Goal: Communication & Community: Answer question/provide support

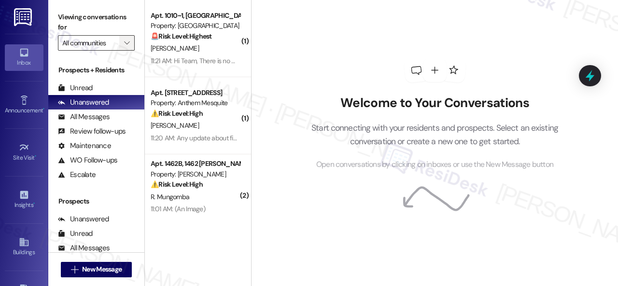
click at [128, 45] on icon "" at bounding box center [126, 43] width 5 height 8
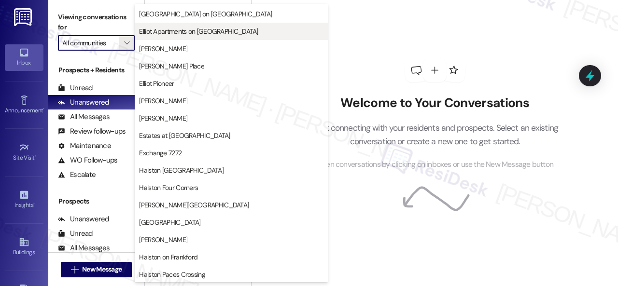
scroll to position [145, 0]
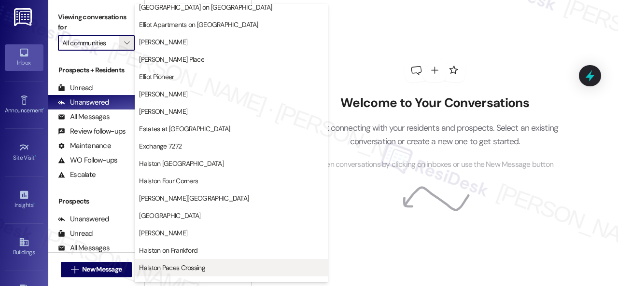
click at [159, 266] on span "Halston Paces Crossing" at bounding box center [172, 268] width 66 height 10
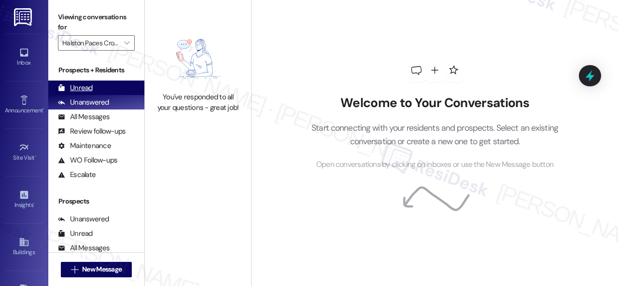
click at [84, 88] on div "Unread" at bounding box center [75, 88] width 35 height 10
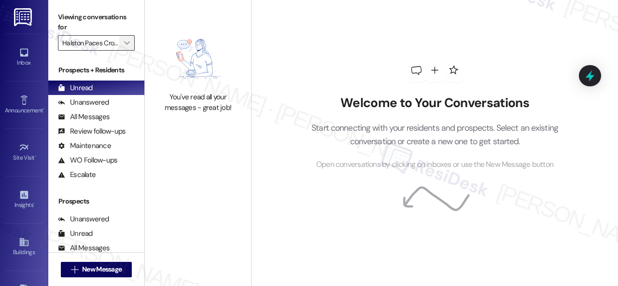
click at [129, 41] on icon "" at bounding box center [126, 43] width 5 height 8
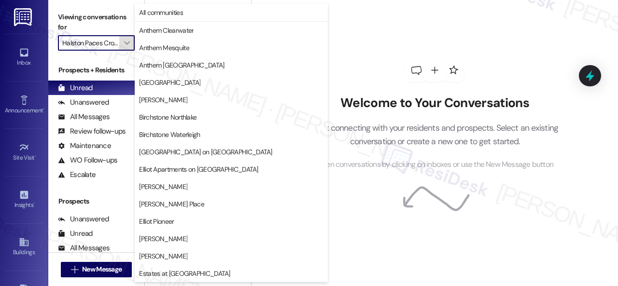
scroll to position [330, 0]
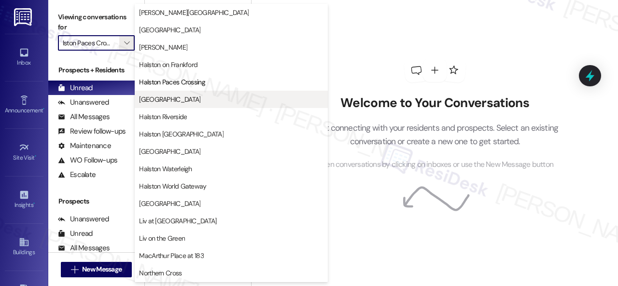
click at [175, 97] on span "[GEOGRAPHIC_DATA]" at bounding box center [169, 100] width 61 height 10
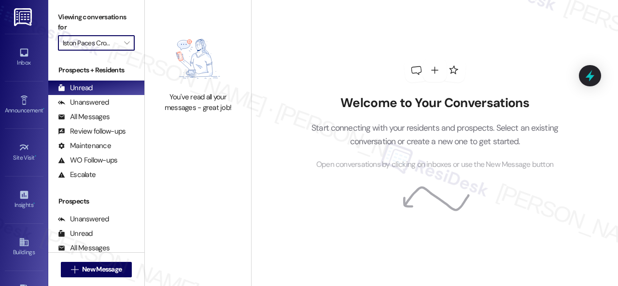
type input "[GEOGRAPHIC_DATA]"
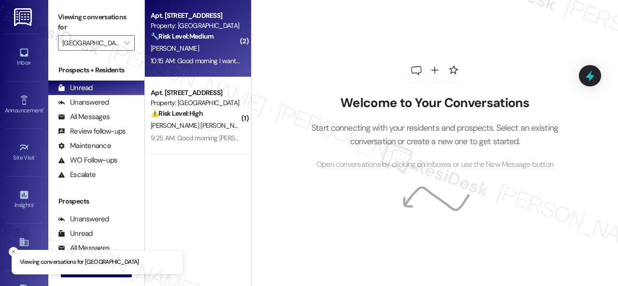
click at [218, 47] on div "V. Morrinson" at bounding box center [195, 48] width 91 height 12
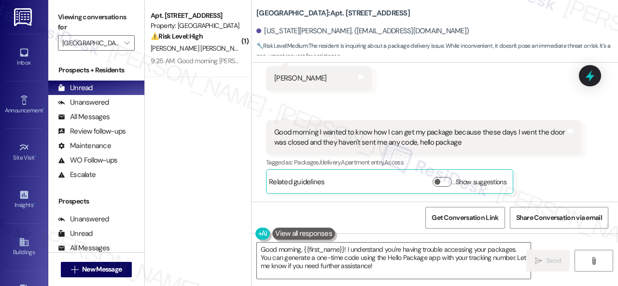
scroll to position [2593, 0]
click at [554, 162] on div "Tagged as: Packages/delivery , Click to highlight conversations about Packages/…" at bounding box center [423, 162] width 315 height 14
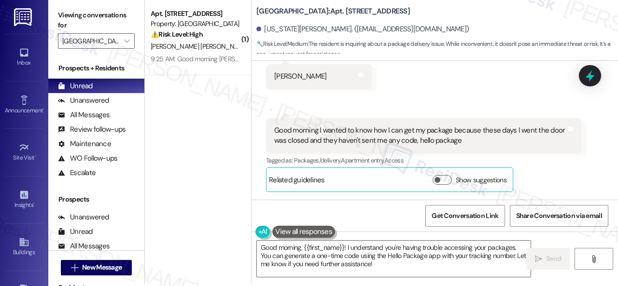
scroll to position [3, 0]
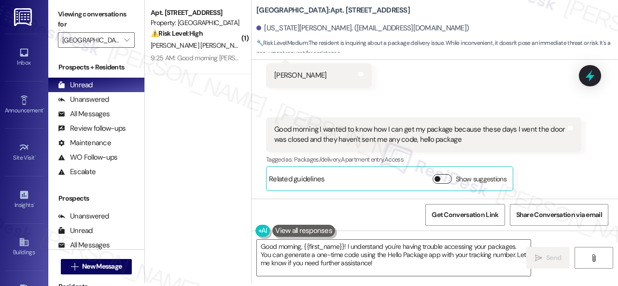
click at [447, 179] on button "Show suggestions" at bounding box center [441, 179] width 19 height 10
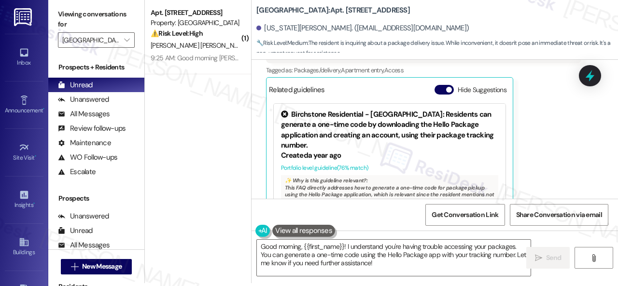
scroll to position [2593, 0]
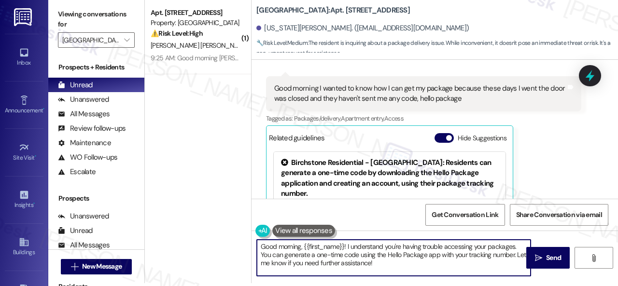
drag, startPoint x: 260, startPoint y: 252, endPoint x: 408, endPoint y: 271, distance: 149.8
click at [408, 271] on textarea "Good morning, {{first_name}}! I understand you're having trouble accessing your…" at bounding box center [394, 258] width 274 height 36
paste textarea "I will forward your concern to the site team and get back to you as soon as I r…"
type textarea "Good morning, {{first_name}}! I understand you're having trouble accessing your…"
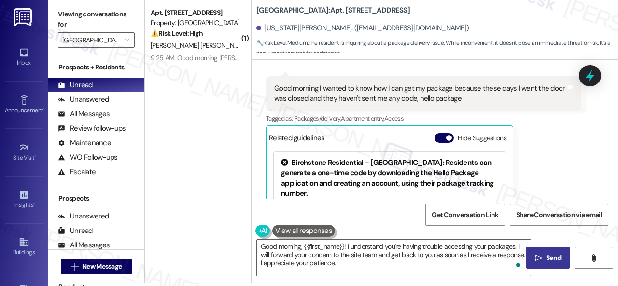
click at [539, 256] on span " Send" at bounding box center [548, 258] width 30 height 10
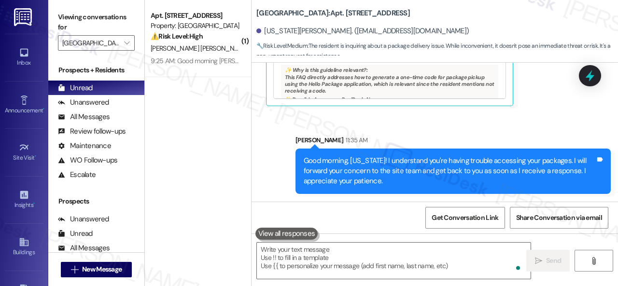
scroll to position [2796, 0]
click at [262, 166] on div "Sent via SMS Sarah 11:35 AM Good morning, Virginia! I understand you're having …" at bounding box center [434, 157] width 366 height 88
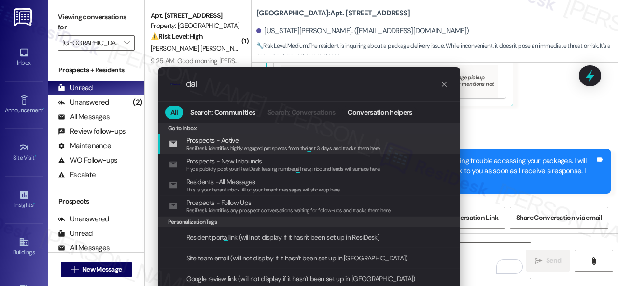
drag, startPoint x: 199, startPoint y: 83, endPoint x: 58, endPoint y: 105, distance: 142.5
click at [117, 92] on div ".cls-1{fill:#0a055f;}.cls-2{fill:#0cc4c4;} resideskLogoBlueOrange dal All Searc…" at bounding box center [309, 143] width 618 height 286
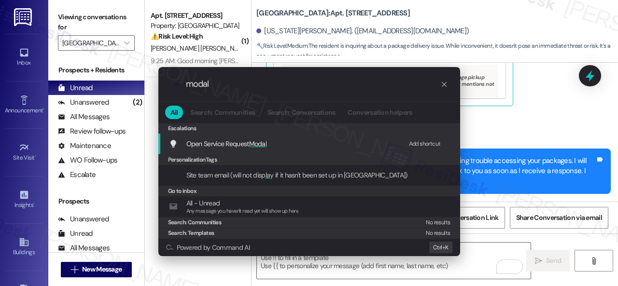
click at [420, 143] on div "Add shortcut" at bounding box center [425, 144] width 32 height 10
drag, startPoint x: 221, startPoint y: 83, endPoint x: 104, endPoint y: 81, distance: 116.8
click at [104, 81] on div ".cls-1{fill:#0a055f;}.cls-2{fill:#0cc4c4;} resideskLogoBlueOrange modal All Sea…" at bounding box center [309, 143] width 618 height 286
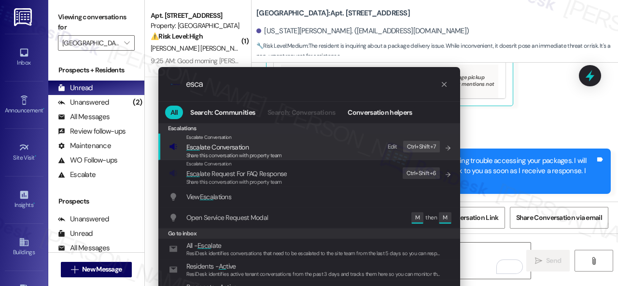
type input "esca"
click at [393, 147] on div "Edit" at bounding box center [392, 147] width 10 height 10
click at [236, 148] on span "Esca late Conversation" at bounding box center [217, 147] width 62 height 9
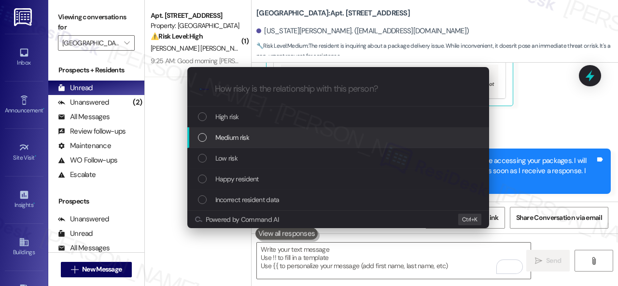
click at [227, 138] on span "Medium risk" at bounding box center [232, 137] width 34 height 11
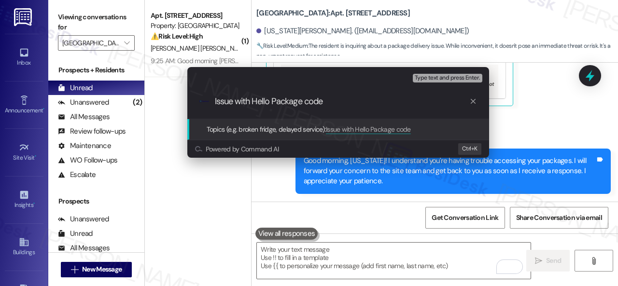
type input "Issue with Hello Package code."
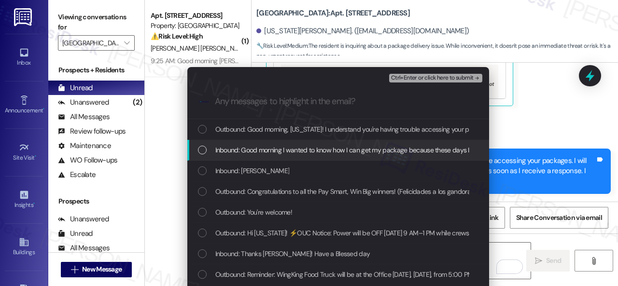
click at [251, 152] on span "Inbound: Good morning I wanted to know how I can get my package because these d…" at bounding box center [450, 150] width 470 height 11
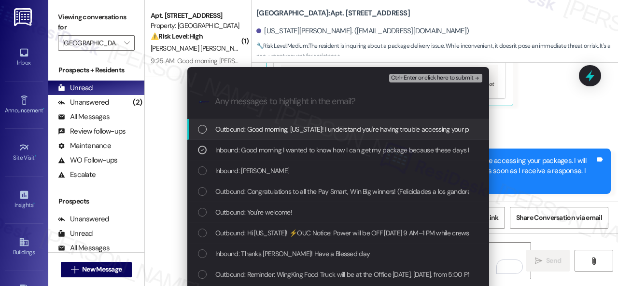
click at [403, 81] on span "Ctrl+Enter or click here to submit" at bounding box center [432, 78] width 83 height 7
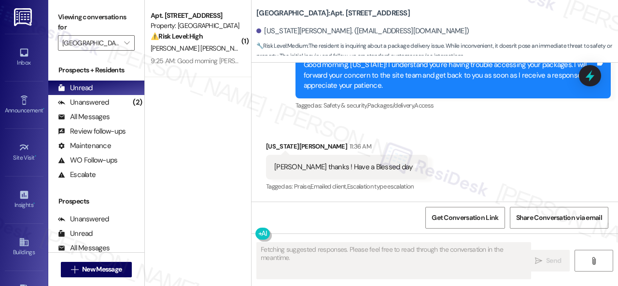
scroll to position [2777, 0]
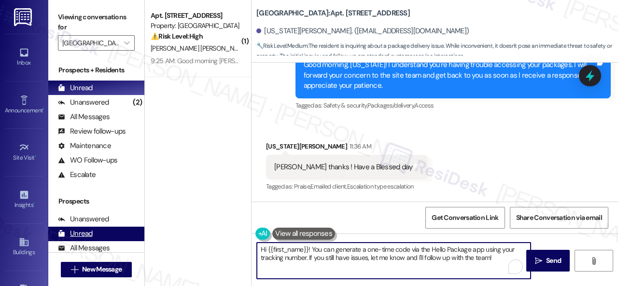
drag, startPoint x: 495, startPoint y: 257, endPoint x: 134, endPoint y: 239, distance: 361.8
click at [150, 234] on div "( 1 ) Apt. 207, 001 Halston Park Central Property: Halston Park Central ⚠️ Risk…" at bounding box center [381, 143] width 473 height 286
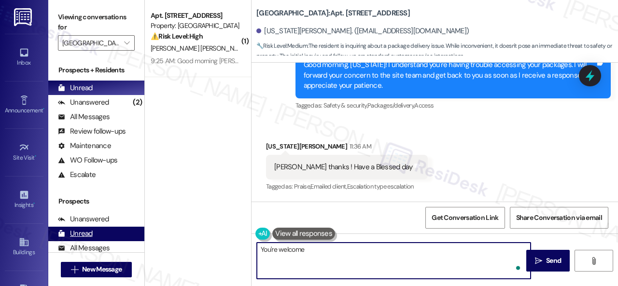
type textarea "You're welcome!"
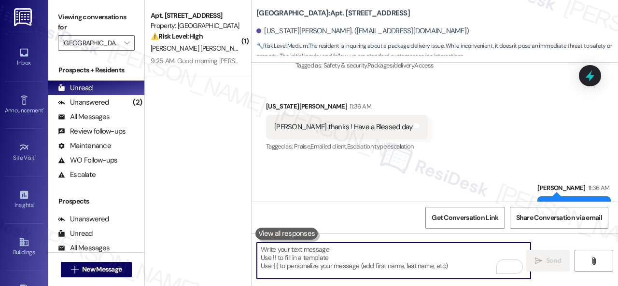
scroll to position [2844, 0]
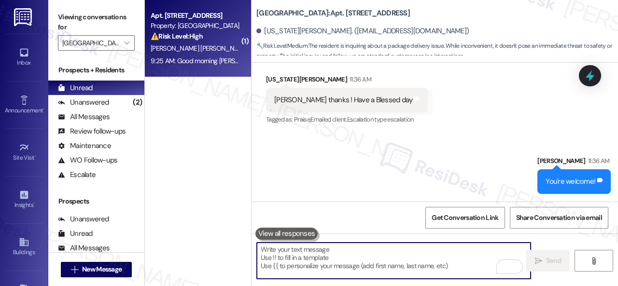
click at [231, 51] on div "H. Hiciano Cruz" at bounding box center [195, 48] width 91 height 12
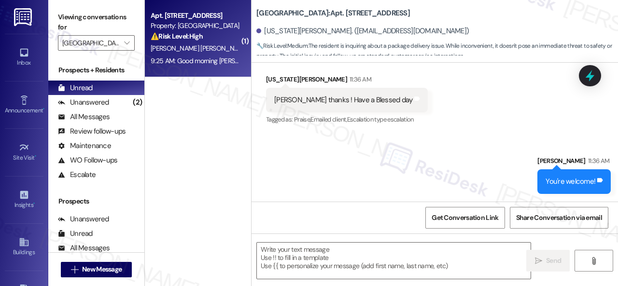
type textarea "Fetching suggested responses. Please feel free to read through the conversation…"
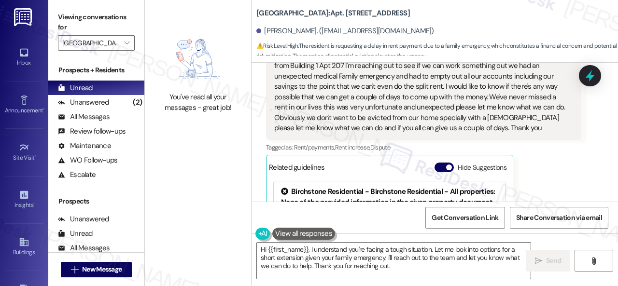
scroll to position [10042, 0]
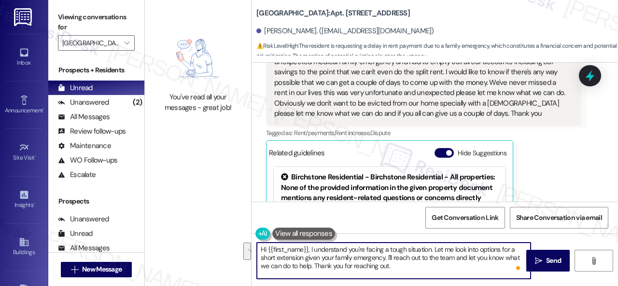
drag, startPoint x: 433, startPoint y: 248, endPoint x: 387, endPoint y: 256, distance: 47.0
click at [387, 256] on textarea "Hi {{first_name}}, I understand you're facing a tough situation. Let me look in…" at bounding box center [394, 261] width 274 height 36
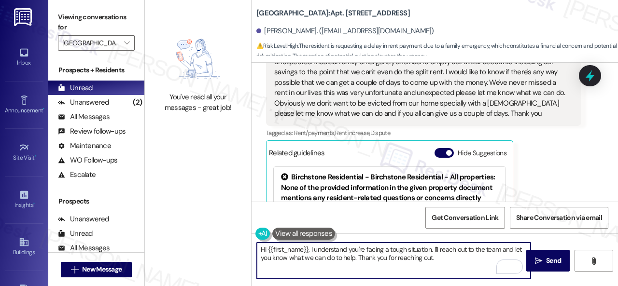
click at [307, 258] on textarea "Hi {{first_name}}, I understand you're facing a tough situation. I'll reach out…" at bounding box center [394, 261] width 274 height 36
drag, startPoint x: 513, startPoint y: 249, endPoint x: 289, endPoint y: 258, distance: 223.5
click at [289, 258] on textarea "Hi {{first_name}}, I understand you're facing a tough situation. I'll reach out…" at bounding box center [394, 261] width 274 height 36
drag, startPoint x: 333, startPoint y: 253, endPoint x: 370, endPoint y: 256, distance: 37.2
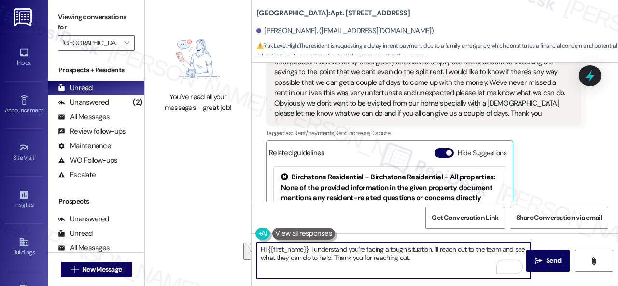
click at [370, 256] on textarea "Hi {{first_name}}, I understand you're facing a tough situation. I'll reach out…" at bounding box center [394, 261] width 274 height 36
drag, startPoint x: 332, startPoint y: 257, endPoint x: 419, endPoint y: 262, distance: 87.5
click at [419, 262] on textarea "Hi {{first_name}}, I understand you're facing a tough situation. I'll reach out…" at bounding box center [394, 261] width 274 height 36
click at [456, 259] on textarea "Hi {{first_name}}, I understand you're facing a tough situation. I'll reach out…" at bounding box center [394, 261] width 274 height 36
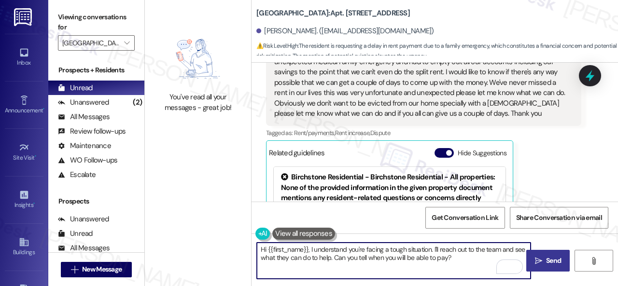
type textarea "Hi {{first_name}}, I understand you're facing a tough situation. I'll reach out…"
click at [554, 256] on span "Send" at bounding box center [553, 261] width 15 height 10
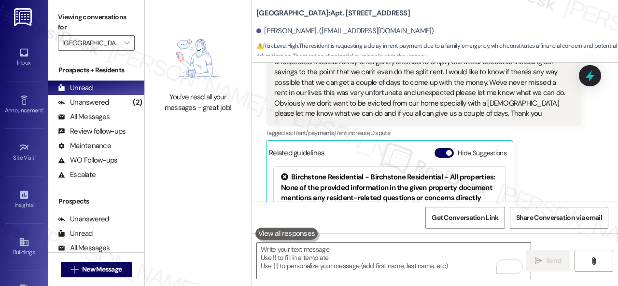
scroll to position [10186, 0]
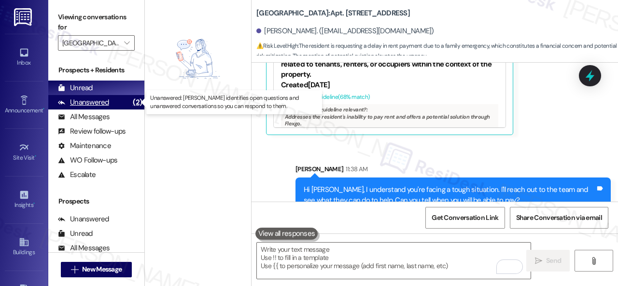
click at [103, 101] on div "Unanswered" at bounding box center [83, 102] width 51 height 10
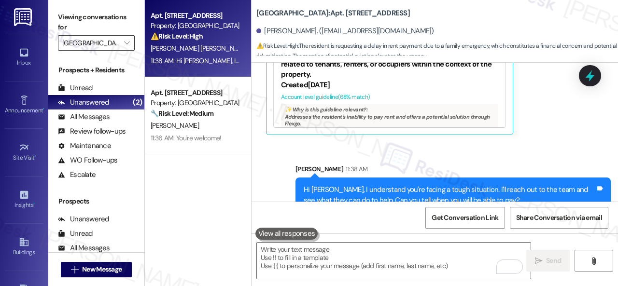
click at [96, 40] on input "[GEOGRAPHIC_DATA]" at bounding box center [90, 42] width 57 height 15
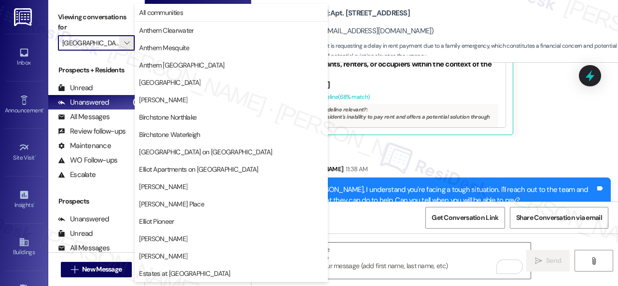
scroll to position [330, 0]
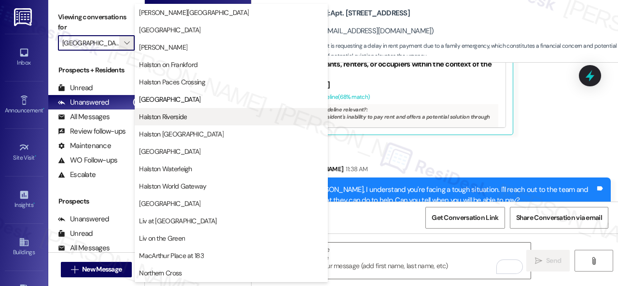
click at [178, 112] on span "Halston Riverside" at bounding box center [163, 117] width 48 height 10
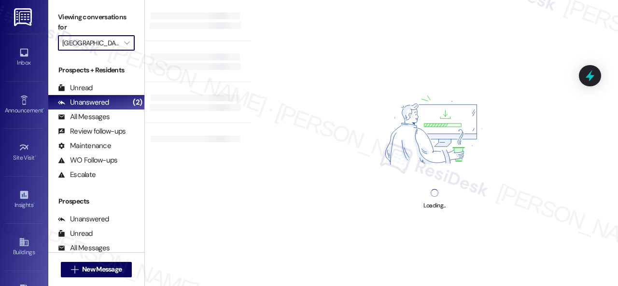
type input "Halston Riverside"
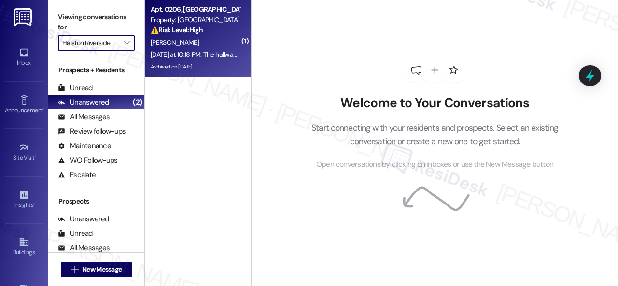
click at [203, 45] on div "A. Brown" at bounding box center [195, 43] width 91 height 12
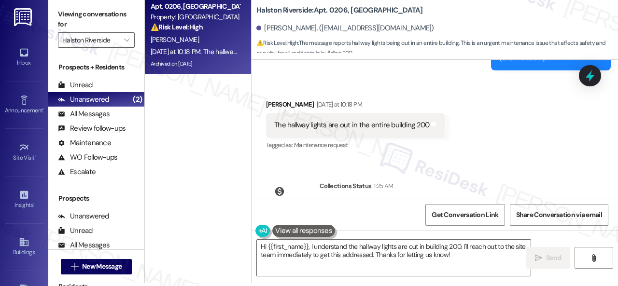
scroll to position [23028, 0]
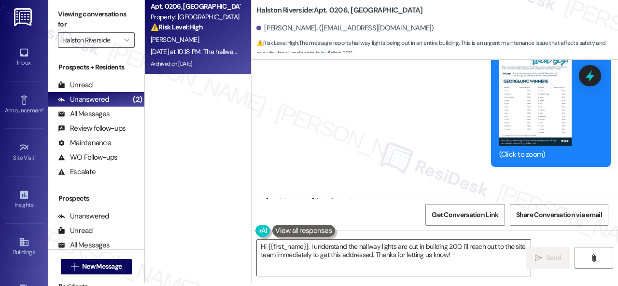
click at [447, 189] on div "Received via SMS Adrienne Brown Yesterday at 10:18 PM The hallway lights are ou…" at bounding box center [355, 222] width 193 height 67
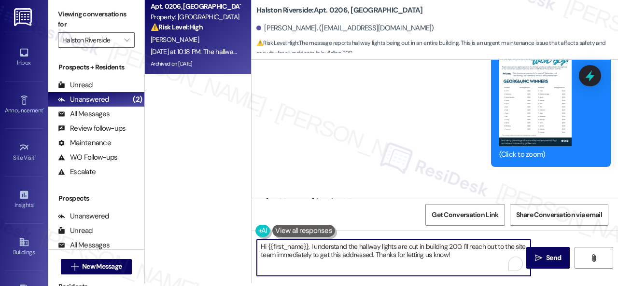
drag, startPoint x: 461, startPoint y: 247, endPoint x: 471, endPoint y: 256, distance: 13.3
click at [471, 256] on textarea "Hi {{first_name}}, I understand the hallway lights are out in building 200. I'l…" at bounding box center [394, 258] width 274 height 36
paste textarea "m sorry for the delayed response. Please don’t hesitate to confirm if you still…"
drag, startPoint x: 396, startPoint y: 248, endPoint x: 404, endPoint y: 247, distance: 8.9
click at [404, 247] on textarea "Hi {{first_name}}, I understand the hallway lights are out in building 200. I'm…" at bounding box center [394, 258] width 274 height 36
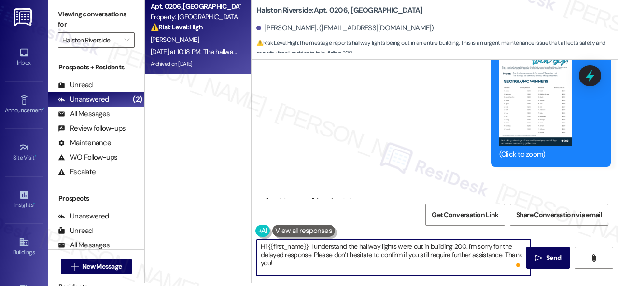
drag, startPoint x: 465, startPoint y: 248, endPoint x: 473, endPoint y: 256, distance: 11.6
click at [473, 256] on textarea "Hi {{first_name}}, I understand the hallway lights were out in building 200. I'…" at bounding box center [394, 258] width 274 height 36
drag, startPoint x: 466, startPoint y: 247, endPoint x: 311, endPoint y: 256, distance: 155.7
click at [311, 256] on textarea "Hi {{first_name}}, I understand the hallway lights were out in building 200. I'…" at bounding box center [394, 258] width 274 height 36
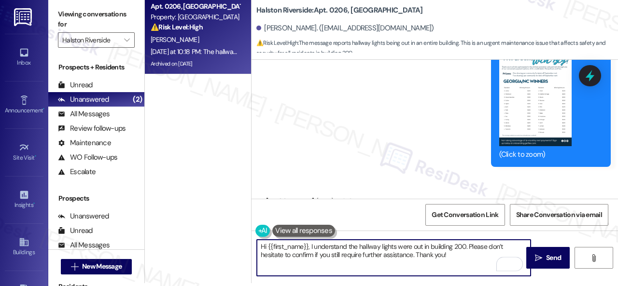
click at [309, 246] on textarea "Hi {{first_name}}, I understand the hallway lights were out in building 200. Pl…" at bounding box center [394, 258] width 274 height 36
paste textarea "'m sorry for the delayed response.I"
drag, startPoint x: 399, startPoint y: 254, endPoint x: 440, endPoint y: 253, distance: 41.5
click at [440, 253] on textarea "Hi {{first_name}}, I'm sorry for the delayed response. I understand the hallway…" at bounding box center [394, 258] width 274 height 36
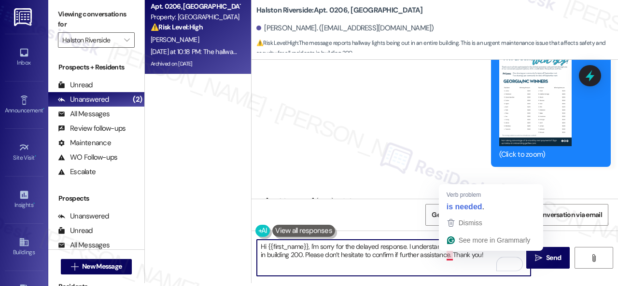
click at [448, 253] on textarea "Hi {{first_name}}, I'm sorry for the delayed response. I understand the hallway…" at bounding box center [394, 258] width 274 height 36
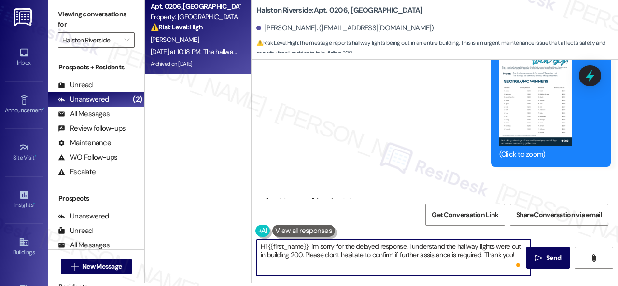
click at [516, 255] on textarea "Hi {{first_name}}, I'm sorry for the delayed response. I understand the hallway…" at bounding box center [394, 258] width 274 height 36
type textarea "Hi {{first_name}}, I'm sorry for the delayed response. I understand the hallway…"
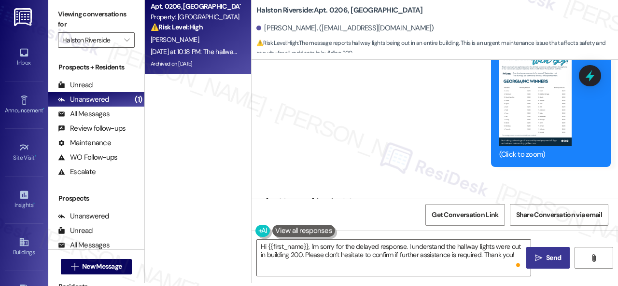
click at [553, 256] on span "Send" at bounding box center [553, 258] width 15 height 10
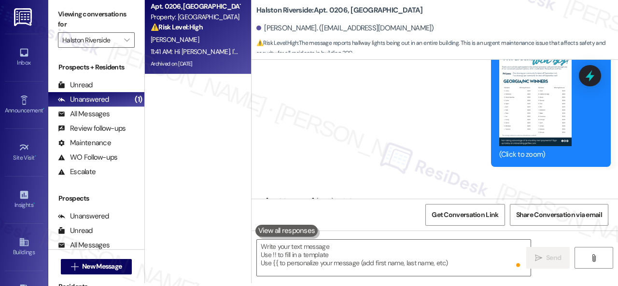
scroll to position [23025, 0]
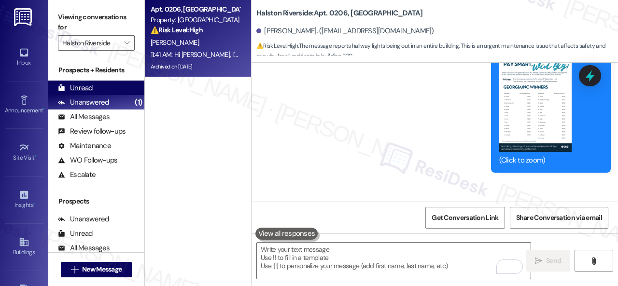
click at [93, 88] on div "Unread (0)" at bounding box center [96, 88] width 96 height 14
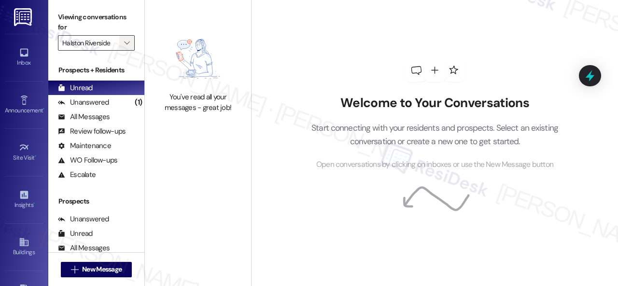
click at [123, 41] on span "" at bounding box center [126, 42] width 9 height 15
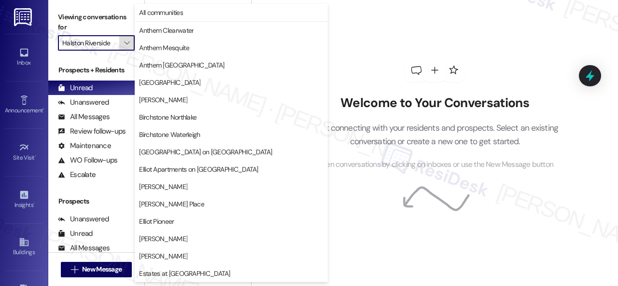
scroll to position [330, 0]
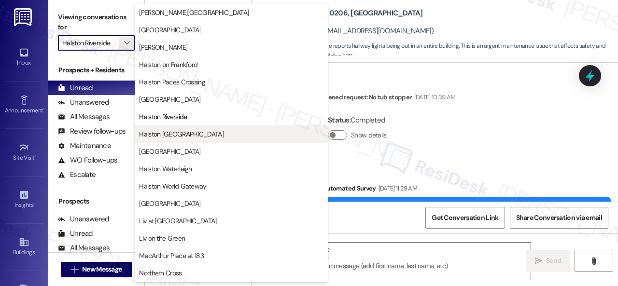
click at [153, 133] on span "Halston Shiloh Valley" at bounding box center [181, 134] width 84 height 10
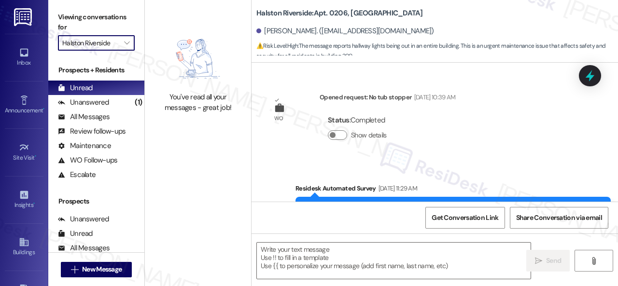
type textarea "Fetching suggested responses. Please feel free to read through the conversation…"
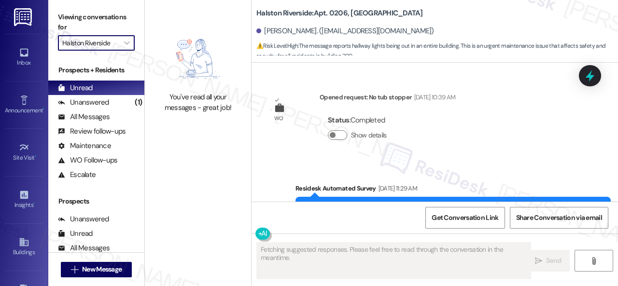
scroll to position [23025, 0]
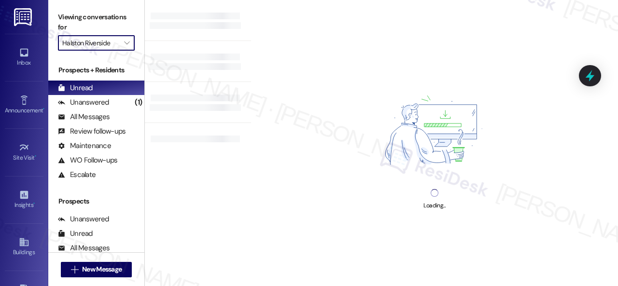
type input "Halston Shiloh Valley"
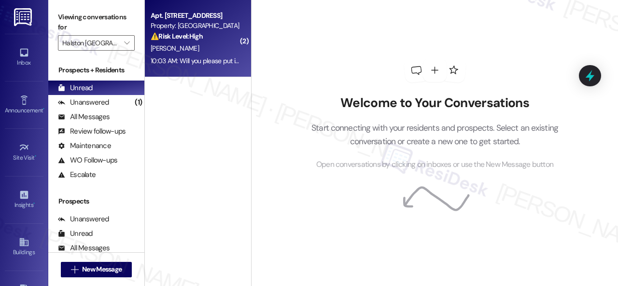
click at [199, 45] on div "A. Mincey" at bounding box center [195, 48] width 91 height 12
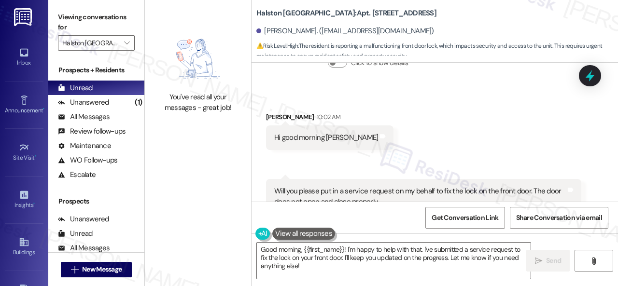
scroll to position [16303, 0]
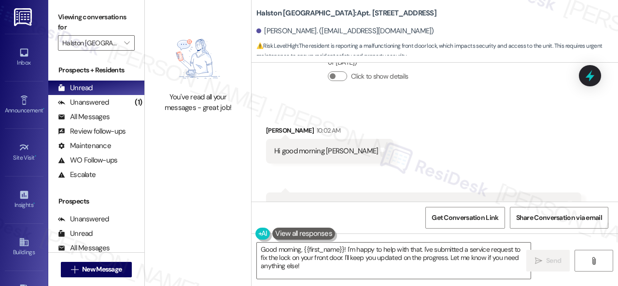
click at [478, 104] on div "Received via SMS Angela Mincey 10:02 AM Hi good morning Sarah Tags and notes Re…" at bounding box center [434, 189] width 366 height 170
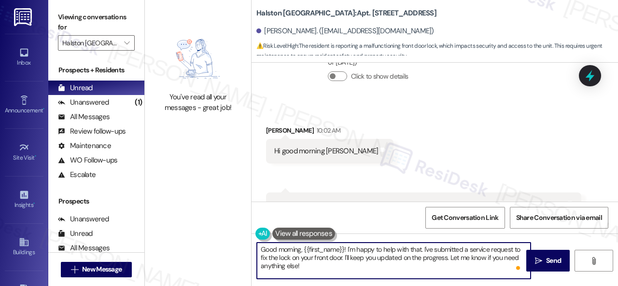
drag, startPoint x: 347, startPoint y: 248, endPoint x: 345, endPoint y: 271, distance: 22.3
click at [345, 271] on textarea "Good morning, {{first_name}}! I'm happy to help with that. I've submitted a ser…" at bounding box center [394, 261] width 274 height 36
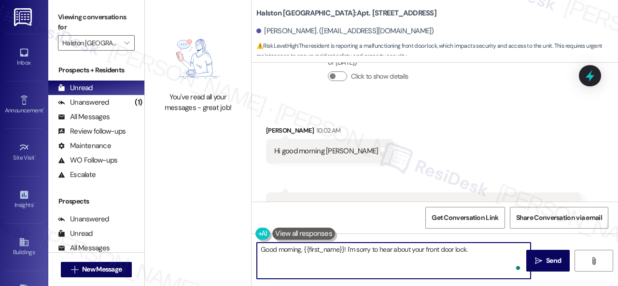
paste textarea "I'll be happy to submit a work order on your behalf. Please provide as much det…"
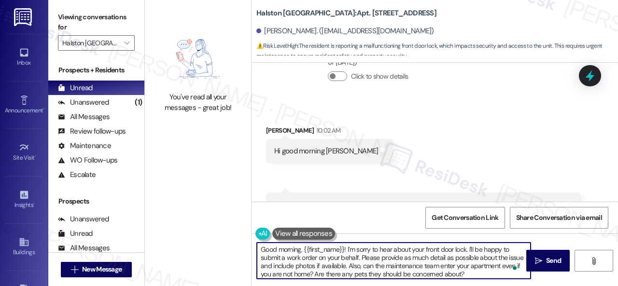
click at [361, 258] on textarea "Good morning, {{first_name}}! I'm sorry to hear about your front door lock. I'l…" at bounding box center [394, 261] width 274 height 36
drag, startPoint x: 360, startPoint y: 257, endPoint x: 359, endPoint y: 267, distance: 9.7
click at [359, 267] on textarea "Good morning, {{first_name}}! I'm sorry to hear about your front door lock. I'l…" at bounding box center [394, 261] width 274 height 36
click at [296, 266] on textarea "Good morning, {{first_name}}! I'm sorry to hear about your front door lock. I'l…" at bounding box center [394, 261] width 274 height 36
click at [290, 265] on textarea "Good morning, {{first_name}}! I'm sorry to hear about your front door lock. I'l…" at bounding box center [394, 261] width 274 height 36
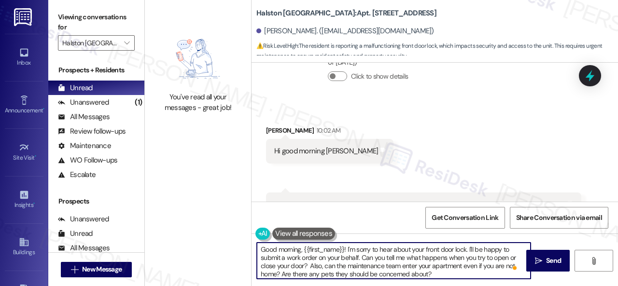
click at [309, 267] on textarea "Good morning, {{first_name}}! I'm sorry to hear about your front door lock. I'l…" at bounding box center [394, 261] width 274 height 36
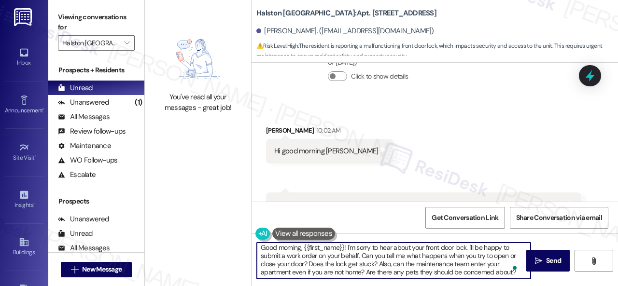
scroll to position [2, 0]
type textarea "Good morning, {{first_name}}! I'm sorry to hear about your front door lock. I'l…"
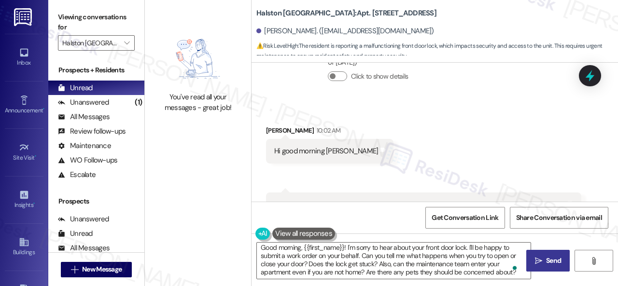
click at [546, 259] on span "Send" at bounding box center [553, 261] width 15 height 10
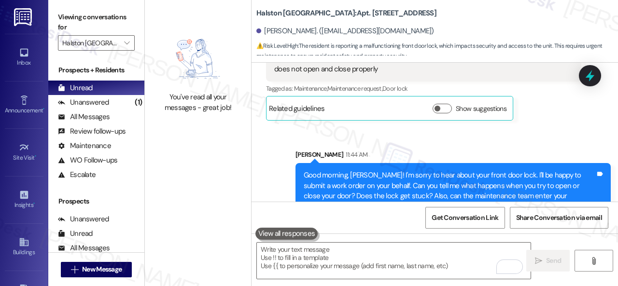
scroll to position [16449, 0]
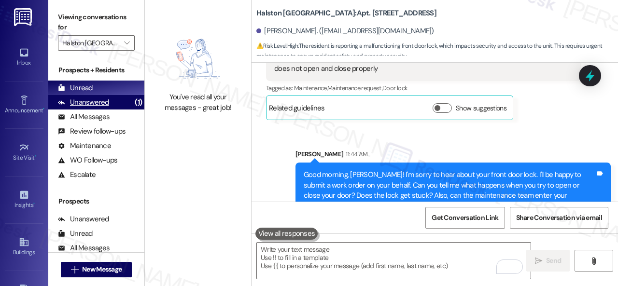
click at [91, 105] on div "Unanswered" at bounding box center [83, 102] width 51 height 10
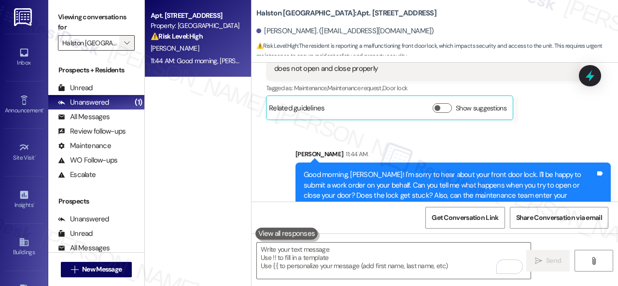
click at [128, 42] on icon "" at bounding box center [126, 43] width 5 height 8
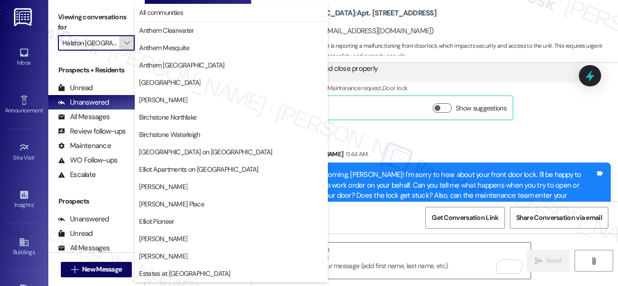
scroll to position [330, 0]
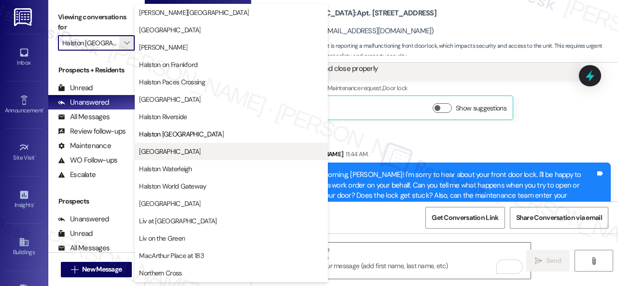
click at [171, 152] on span "Halston South Point" at bounding box center [169, 152] width 61 height 10
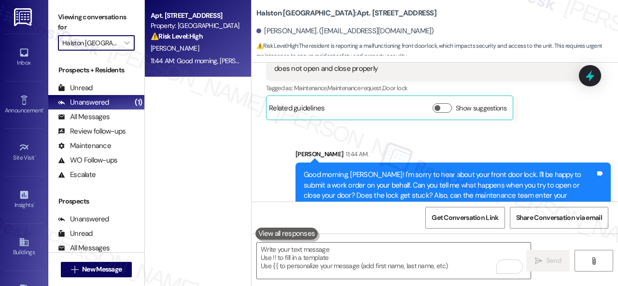
type input "Halston South Point"
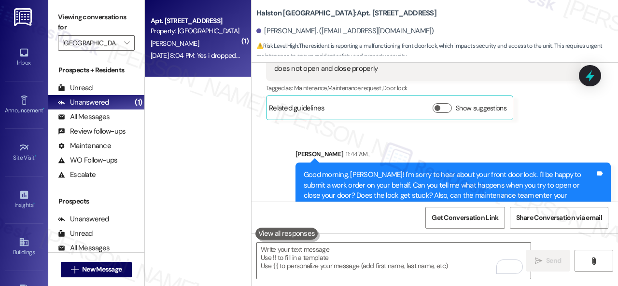
click at [221, 47] on div "R. Winfrey" at bounding box center [195, 44] width 91 height 12
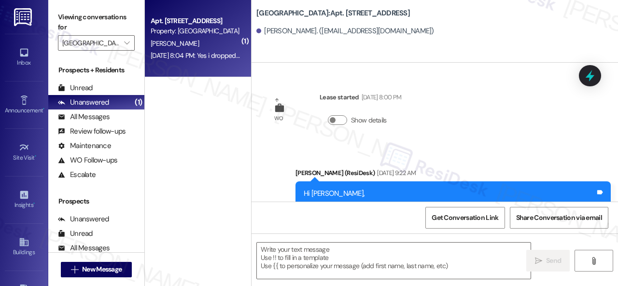
type textarea "Fetching suggested responses. Please feel free to read through the conversation…"
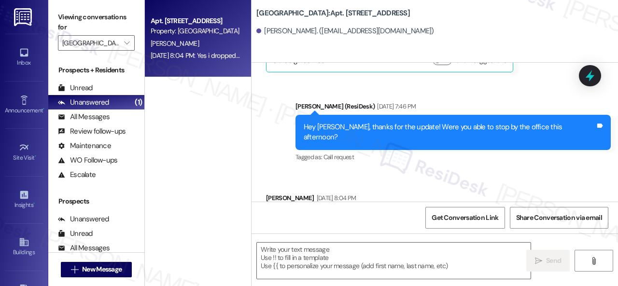
scroll to position [3, 0]
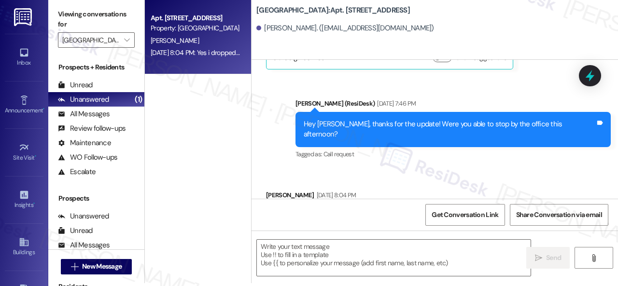
click at [484, 168] on div "Received via SMS Rahjita Winfrey Aug 12, 2025 at 8:04 PM Yes i dropped it off T…" at bounding box center [434, 209] width 366 height 82
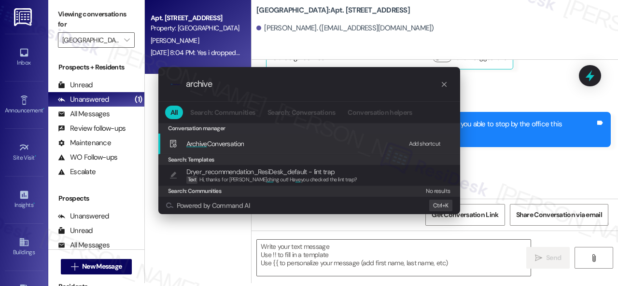
click at [416, 143] on div "Add shortcut" at bounding box center [425, 144] width 32 height 10
click at [212, 144] on span "Archive Conversation" at bounding box center [215, 143] width 58 height 9
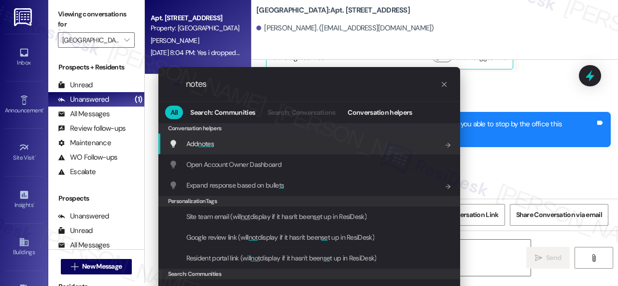
type input "notes"
click at [210, 146] on span "notes" at bounding box center [206, 143] width 16 height 9
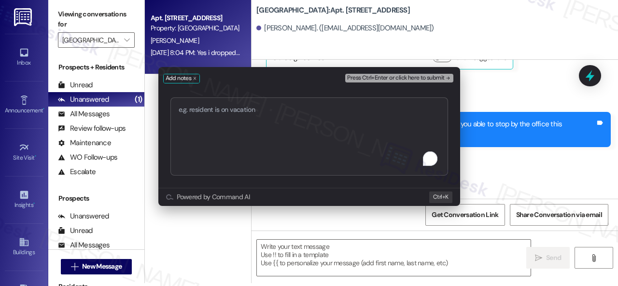
click at [247, 111] on textarea "To enrich screen reader interactions, please activate Accessibility in Grammarl…" at bounding box center [308, 136] width 277 height 78
type textarea "https://residesk.slack.com/archives/C0648L9BH3N/p1756907932804029"
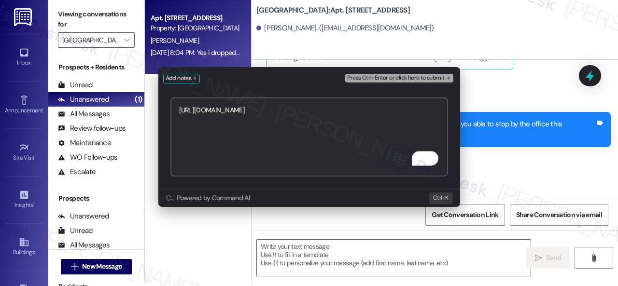
click at [406, 77] on span "Press Ctrl+Enter or click here to submit" at bounding box center [395, 78] width 97 height 7
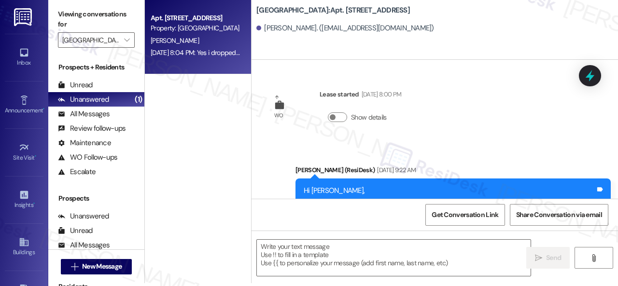
type textarea "Fetching suggested responses. Please feel free to read through the conversation…"
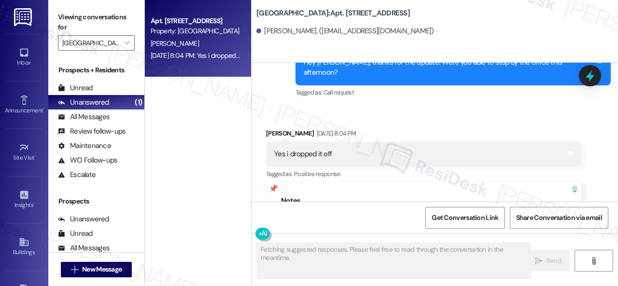
scroll to position [5696, 0]
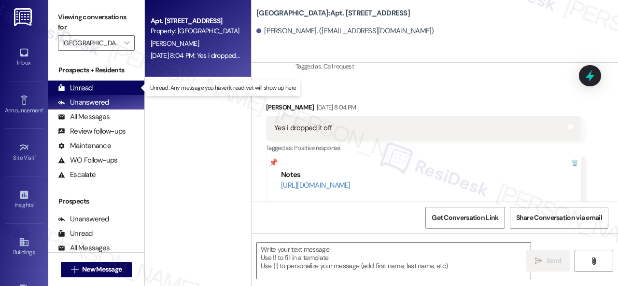
click at [79, 89] on div "Unread" at bounding box center [75, 88] width 35 height 10
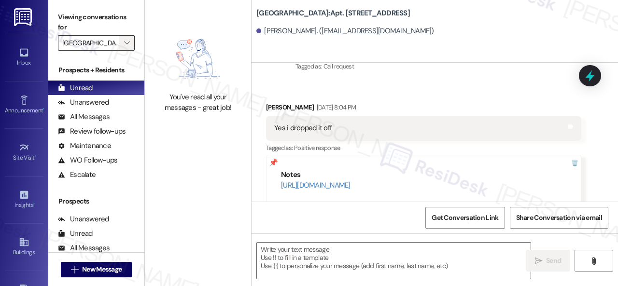
type textarea "Fetching suggested responses. Please feel free to read through the conversation…"
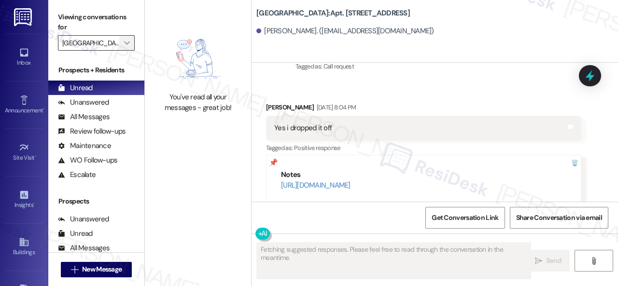
click at [130, 45] on span "" at bounding box center [126, 42] width 9 height 15
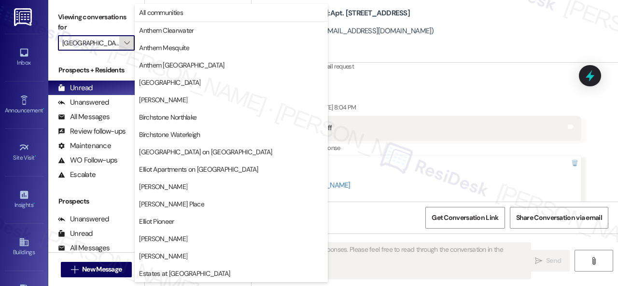
scroll to position [330, 0]
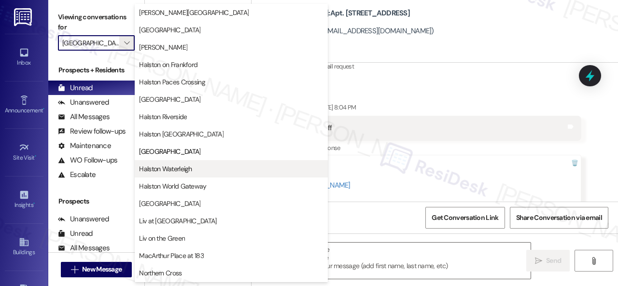
click at [167, 171] on span "Halston Waterleigh" at bounding box center [165, 169] width 53 height 10
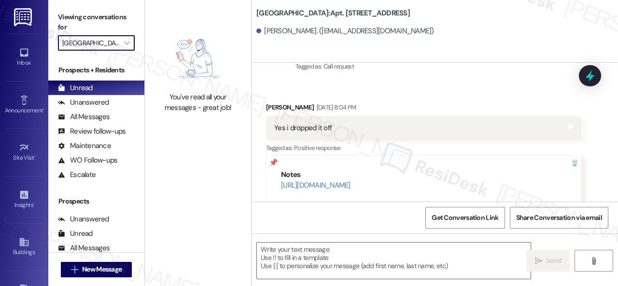
type input "Halston Waterleigh"
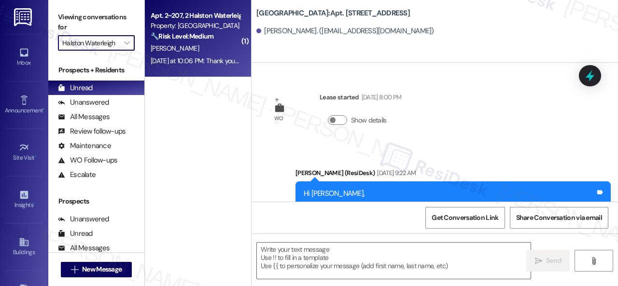
click at [215, 58] on div "Yesterday at 10:06 PM: Thank you for your message. Our offices are currently cl…" at bounding box center [448, 60] width 595 height 9
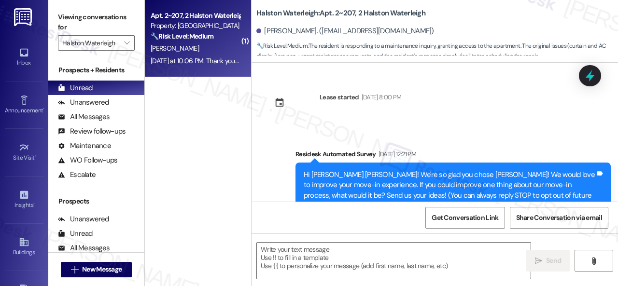
type textarea "Fetching suggested responses. Please feel free to read through the conversation…"
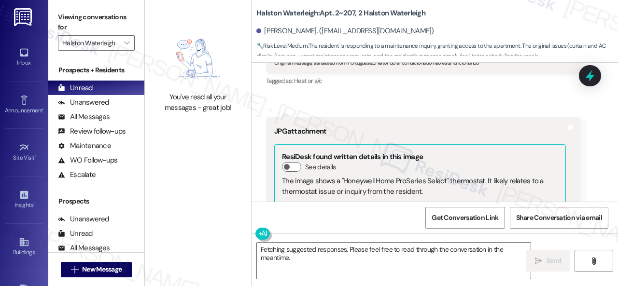
scroll to position [15446, 0]
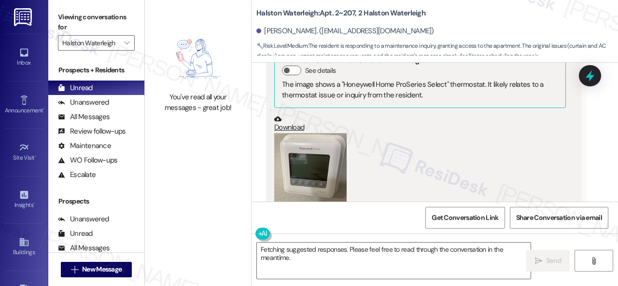
click at [306, 133] on button "Zoom image" at bounding box center [310, 181] width 72 height 96
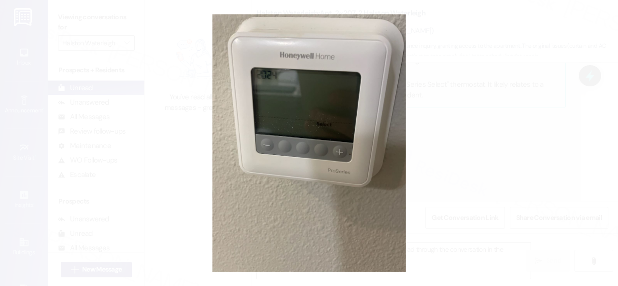
click at [364, 243] on button "Unzoom image" at bounding box center [309, 143] width 618 height 286
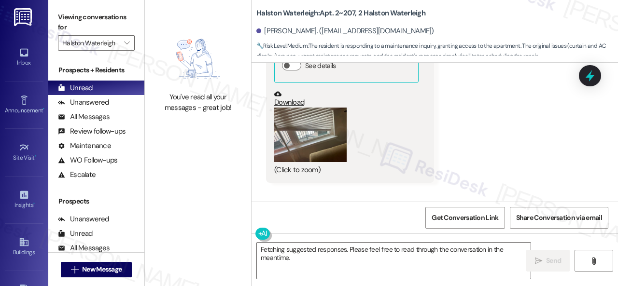
scroll to position [15832, 0]
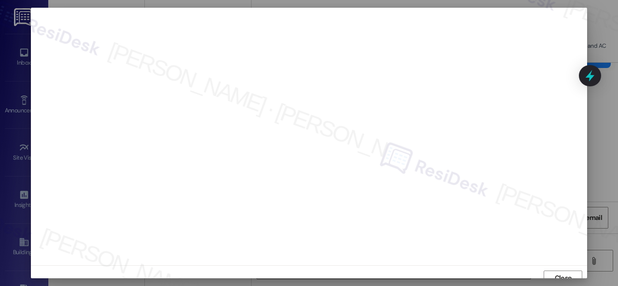
scroll to position [7, 0]
click at [566, 269] on span "Close" at bounding box center [562, 271] width 17 height 10
click at [561, 268] on span "Close" at bounding box center [562, 271] width 17 height 10
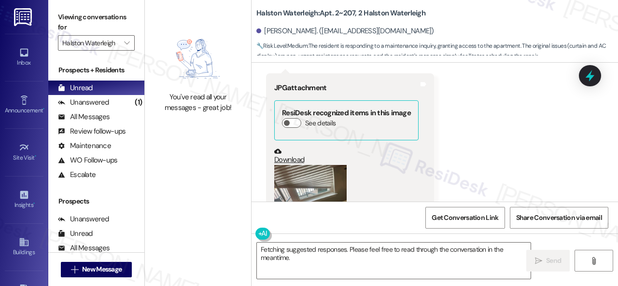
scroll to position [15784, 0]
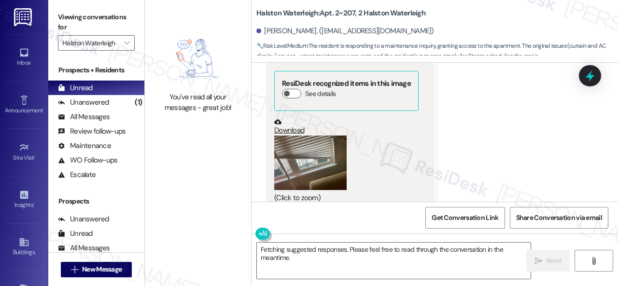
click at [310, 136] on button "Zoom image" at bounding box center [310, 163] width 72 height 55
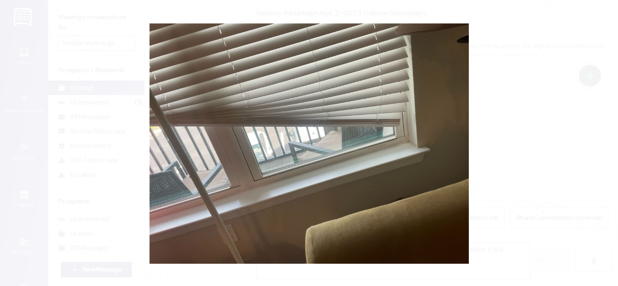
click at [431, 125] on button "Unzoom image" at bounding box center [309, 143] width 618 height 286
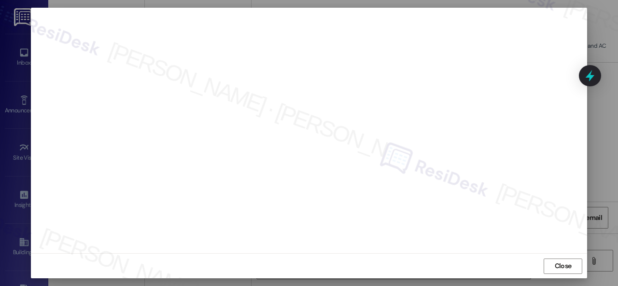
scroll to position [5, 0]
click at [548, 276] on button "Close" at bounding box center [562, 273] width 39 height 15
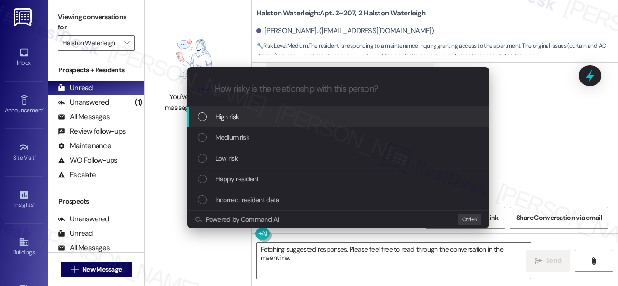
click at [229, 117] on span "High risk" at bounding box center [227, 116] width 24 height 11
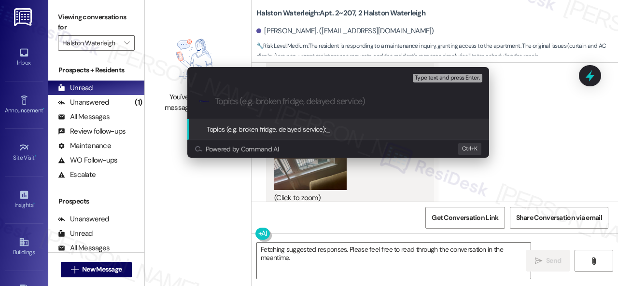
paste input "New work order/s submitted - AC and window blinds issues"
type input "New work order/s submitted - AC and window blinds issues"
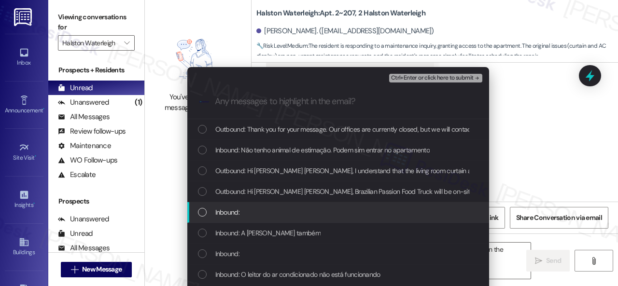
click at [234, 212] on span "Inbound:" at bounding box center [227, 212] width 24 height 11
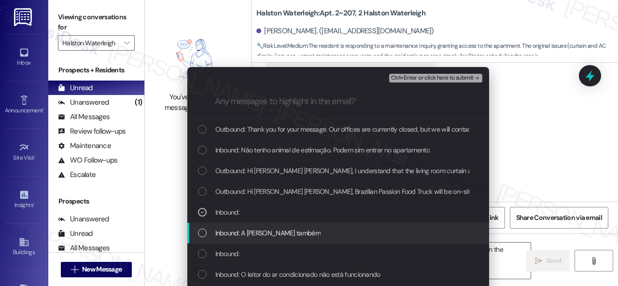
click at [225, 238] on span "Inbound: A cortina da sala também" at bounding box center [267, 233] width 105 height 11
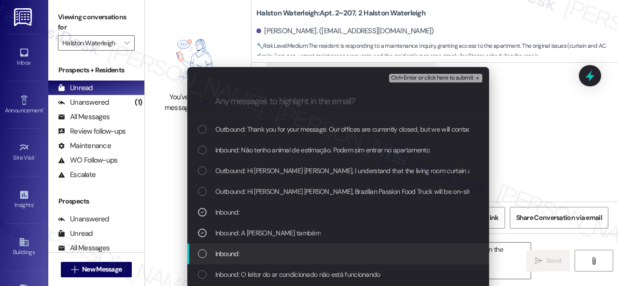
click at [225, 255] on span "Inbound:" at bounding box center [227, 253] width 24 height 11
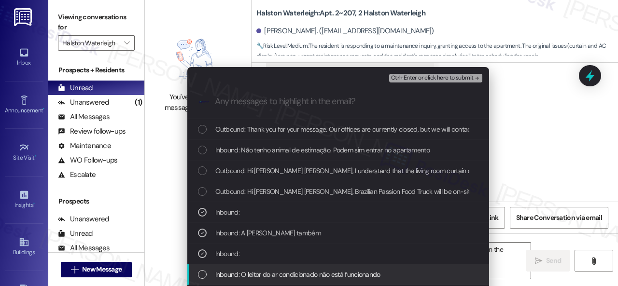
click at [262, 277] on span "Inbound: O leitor do ar condicionado não está funcionando" at bounding box center [297, 274] width 165 height 11
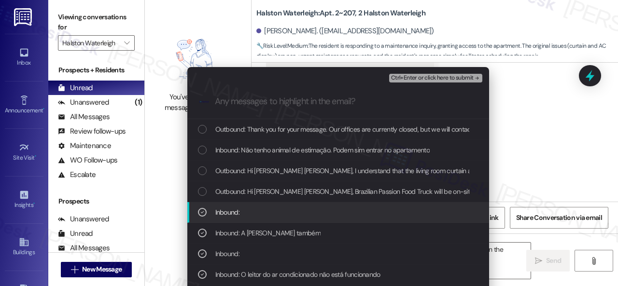
scroll to position [96, 0]
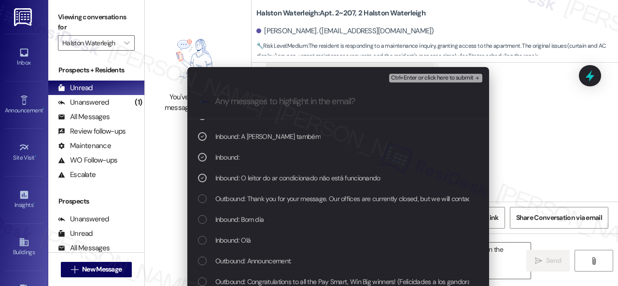
click at [415, 75] on span "Ctrl+Enter or click here to submit" at bounding box center [432, 78] width 83 height 7
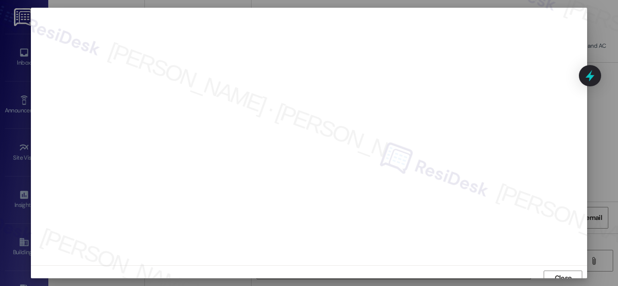
scroll to position [7, 0]
click at [563, 275] on span "Close" at bounding box center [562, 271] width 17 height 10
click at [541, 274] on div "Close" at bounding box center [309, 271] width 556 height 26
click at [545, 272] on button "Close" at bounding box center [562, 270] width 39 height 15
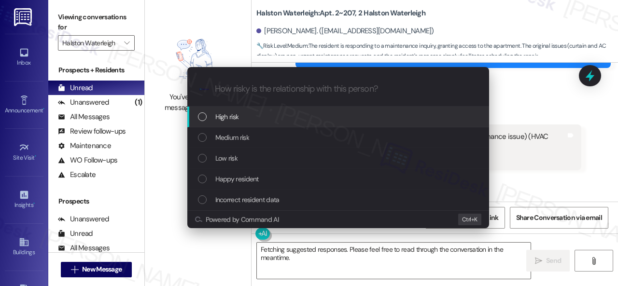
click at [225, 117] on span "High risk" at bounding box center [227, 116] width 24 height 11
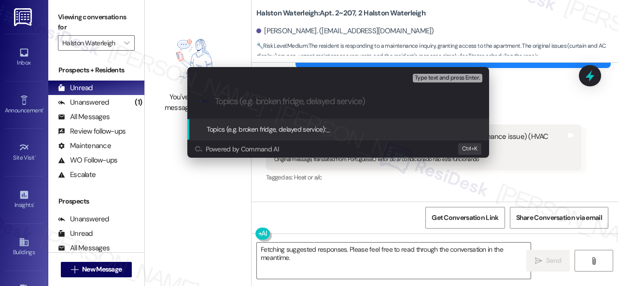
paste input "New work order/s submitted - AC and window blinds issues"
type input "New work order/s submitted - AC and window blinds issues"
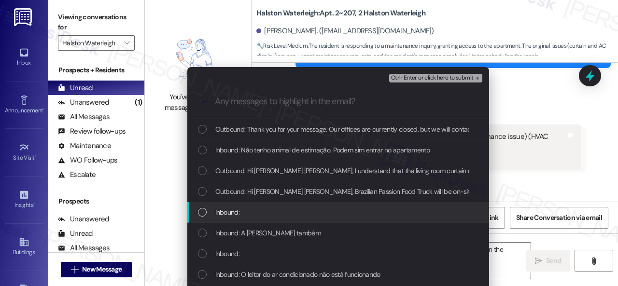
scroll to position [48, 0]
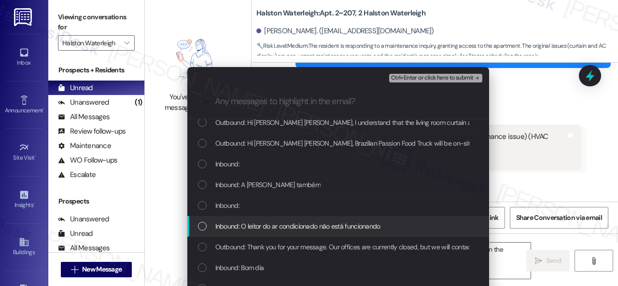
click at [246, 226] on span "Inbound: O leitor do ar condicionado não está funcionando" at bounding box center [297, 226] width 165 height 11
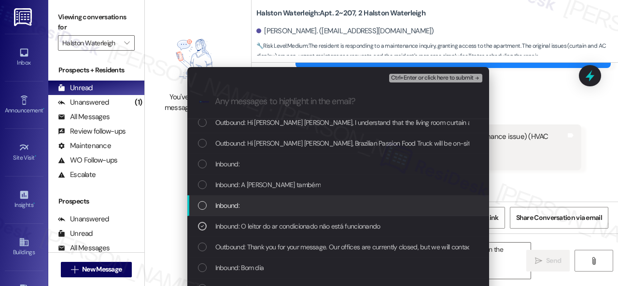
click at [229, 204] on span "Inbound:" at bounding box center [227, 205] width 24 height 11
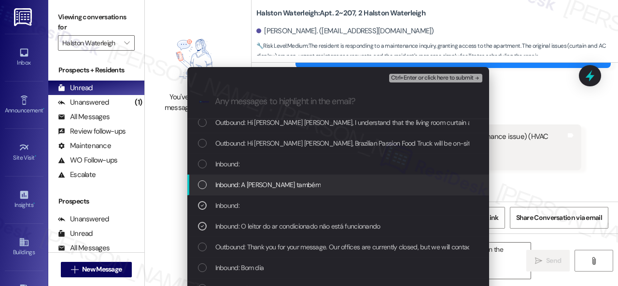
click at [236, 185] on span "Inbound: A cortina da sala também" at bounding box center [267, 184] width 105 height 11
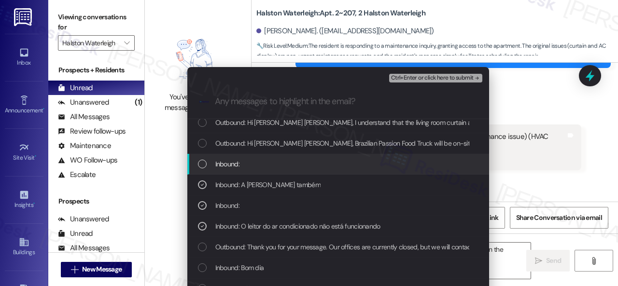
click at [232, 162] on span "Inbound:" at bounding box center [227, 164] width 24 height 11
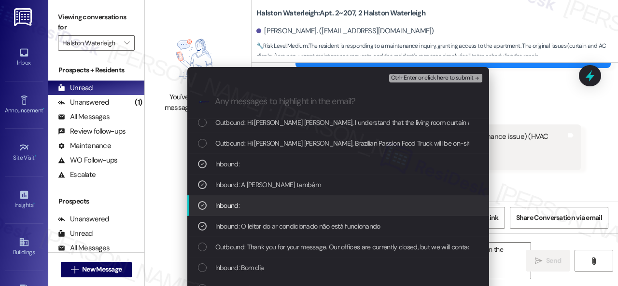
scroll to position [0, 0]
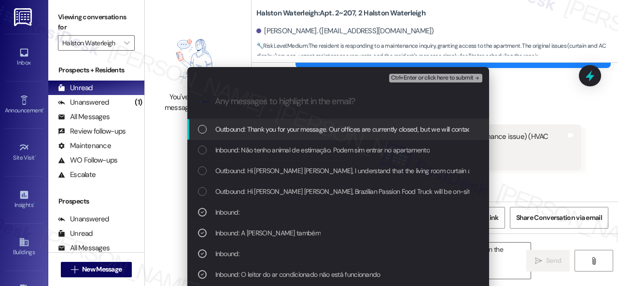
click at [406, 79] on span "Ctrl+Enter or click here to submit" at bounding box center [432, 78] width 83 height 7
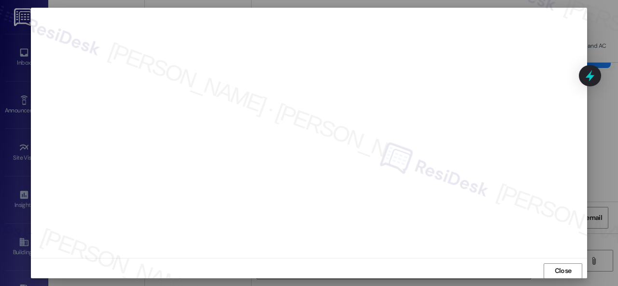
scroll to position [12, 0]
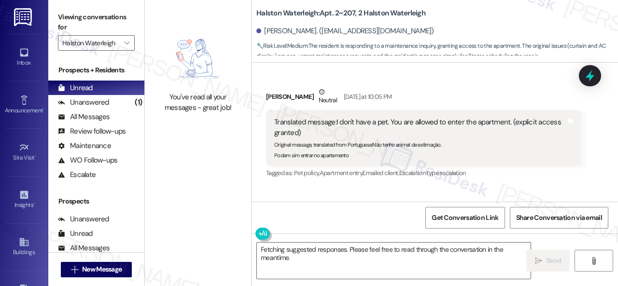
scroll to position [16170, 0]
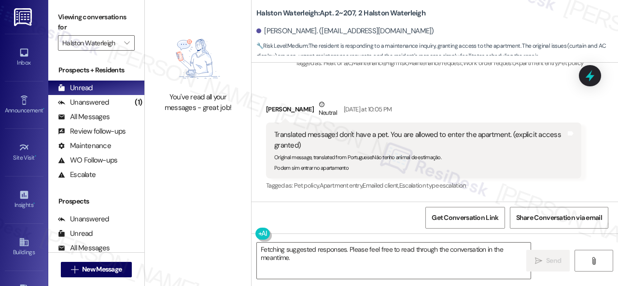
drag, startPoint x: 490, startPoint y: 168, endPoint x: 489, endPoint y: 175, distance: 6.8
click at [490, 200] on div "Sent via SMS ResiDesk After Hours Assistant Yesterday at 10:06 PM Thank you for…" at bounding box center [434, 251] width 366 height 102
drag, startPoint x: 300, startPoint y: 261, endPoint x: 253, endPoint y: 247, distance: 49.4
click at [253, 247] on div "Fetching suggested responses. Please feel free to read through the conversation…" at bounding box center [388, 260] width 275 height 37
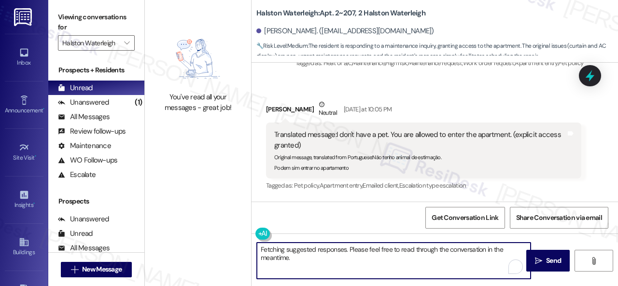
paste textarea "Thank you. I've submitted work orders on your behalf and notified the site team…"
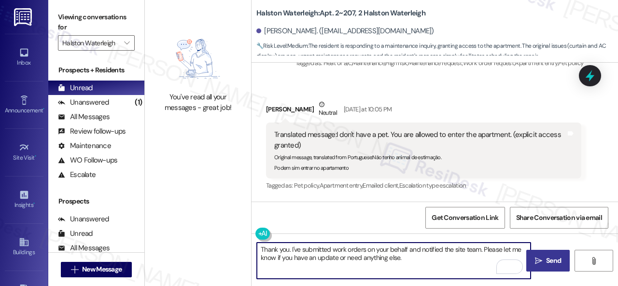
type textarea "Thank you. I've submitted work orders on your behalf and notified the site team…"
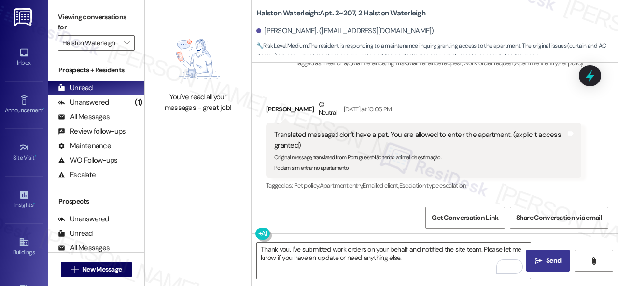
click at [546, 260] on span "Send" at bounding box center [553, 261] width 15 height 10
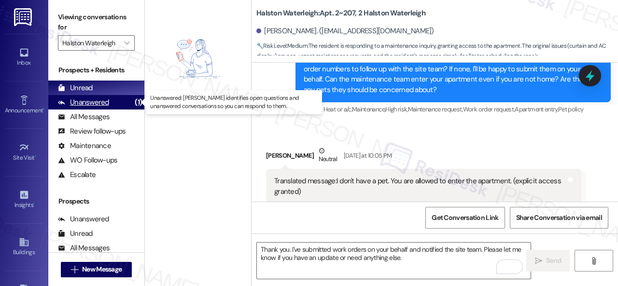
click at [94, 104] on div "Unanswered" at bounding box center [83, 102] width 51 height 10
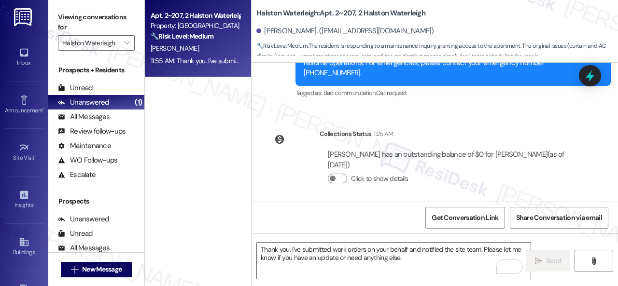
scroll to position [16392, 0]
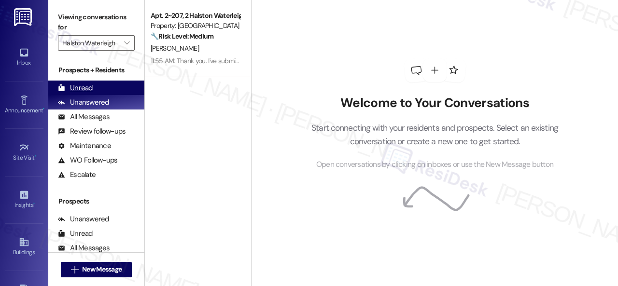
click at [82, 84] on div "Unread" at bounding box center [75, 88] width 35 height 10
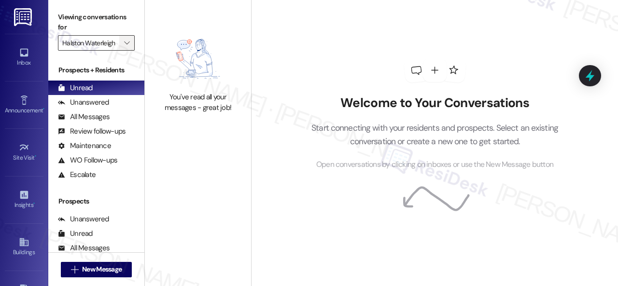
click at [124, 43] on icon "" at bounding box center [126, 43] width 5 height 8
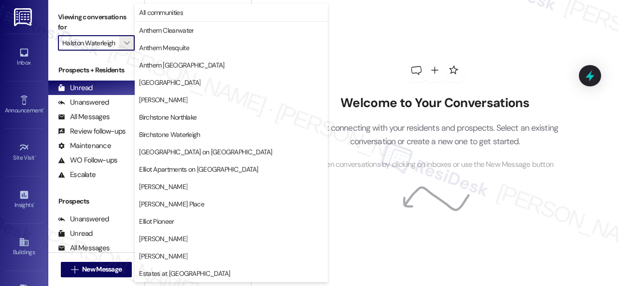
scroll to position [330, 0]
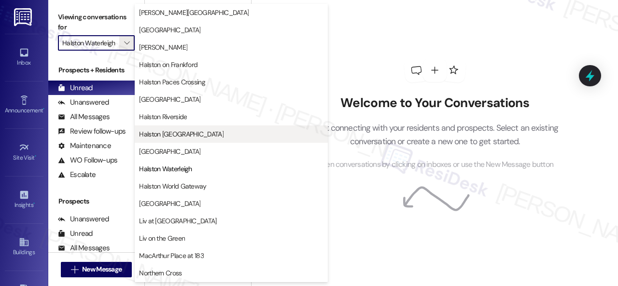
click at [154, 135] on span "Halston [GEOGRAPHIC_DATA]" at bounding box center [181, 134] width 84 height 10
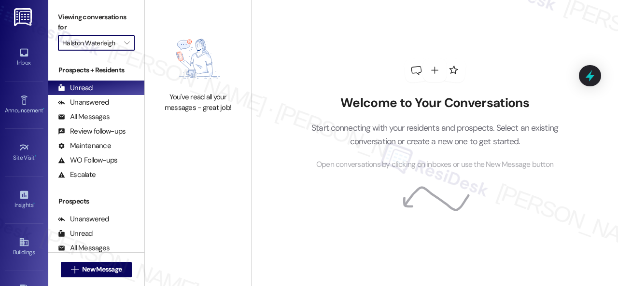
type input "Halston [GEOGRAPHIC_DATA]"
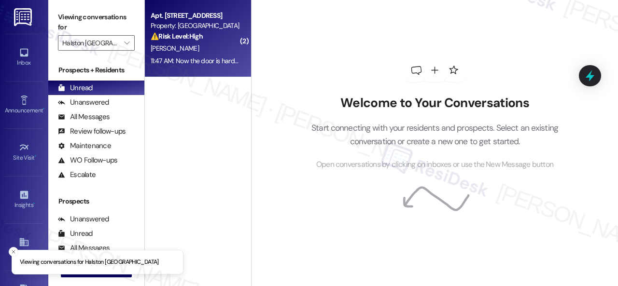
click at [221, 43] on div "[PERSON_NAME]" at bounding box center [195, 48] width 91 height 12
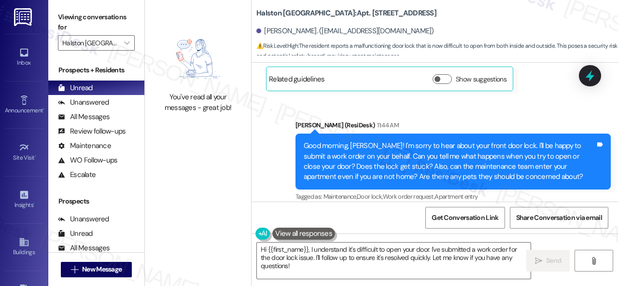
scroll to position [16382, 0]
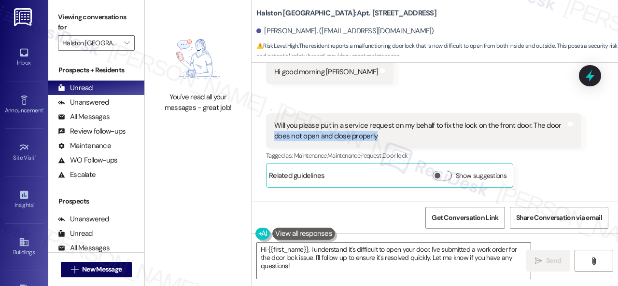
drag, startPoint x: 274, startPoint y: 110, endPoint x: 375, endPoint y: 109, distance: 100.8
click at [375, 121] on div "Will you please put in a service request on my behalf to fix the lock on the fr…" at bounding box center [419, 131] width 291 height 21
drag, startPoint x: 356, startPoint y: 111, endPoint x: 444, endPoint y: 78, distance: 94.5
click at [444, 78] on div "Received via SMS Angela Mincey 10:02 AM Hi good morning Sarah Tags and notes Re…" at bounding box center [434, 110] width 366 height 170
drag, startPoint x: 440, startPoint y: 99, endPoint x: 441, endPoint y: 109, distance: 9.7
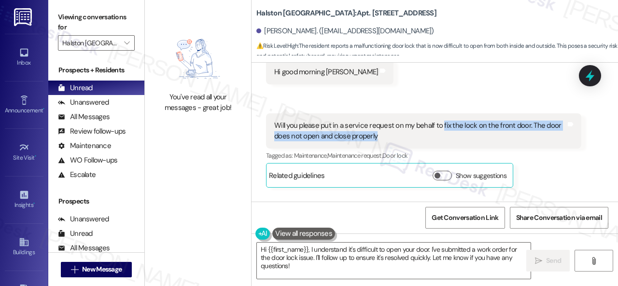
click at [441, 121] on div "Will you please put in a service request on my behalf to fix the lock on the fr…" at bounding box center [419, 131] width 291 height 21
copy div "fix the lock on the front door. The door does not open and close properly"
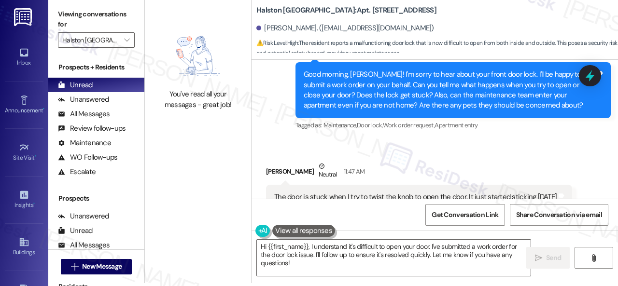
scroll to position [16527, 0]
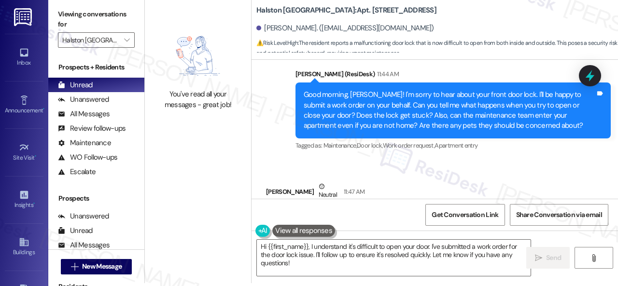
click at [399, 95] on div "Good morning, Angela! I'm sorry to hear about your front door lock. I'll be hap…" at bounding box center [448, 110] width 291 height 41
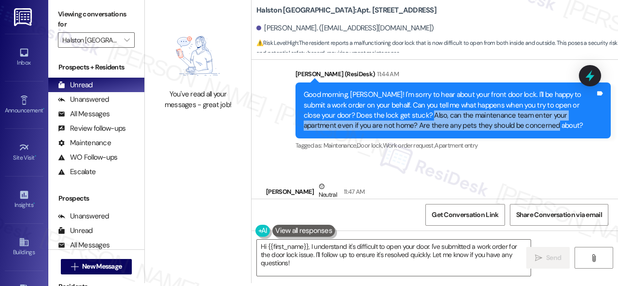
drag, startPoint x: 416, startPoint y: 93, endPoint x: 524, endPoint y: 102, distance: 108.4
click at [524, 102] on div "Good morning, Angela! I'm sorry to hear about your front door lock. I'll be hap…" at bounding box center [448, 110] width 291 height 41
copy div "an the maintenance team enter your apartment even if you are not home? Are ther…"
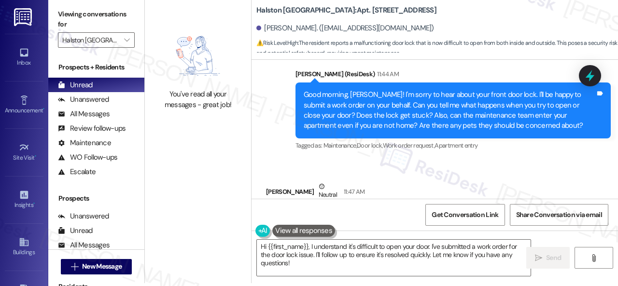
click at [514, 174] on div "Received via SMS Angela Mincey Neutral 11:47 AM The door is stuck when I try to…" at bounding box center [419, 212] width 320 height 77
drag, startPoint x: 291, startPoint y: 264, endPoint x: 206, endPoint y: 229, distance: 91.7
click at [207, 231] on div "You've read all your messages - great job! Halston Shiloh Valley: Apt. 5024, 1 …" at bounding box center [381, 140] width 473 height 286
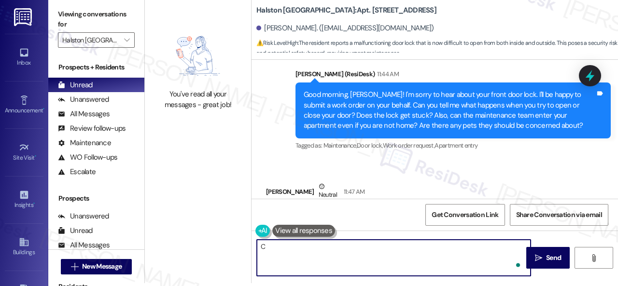
paste textarea "an the maintenance team enter your apartment even if you are not home? Are ther…"
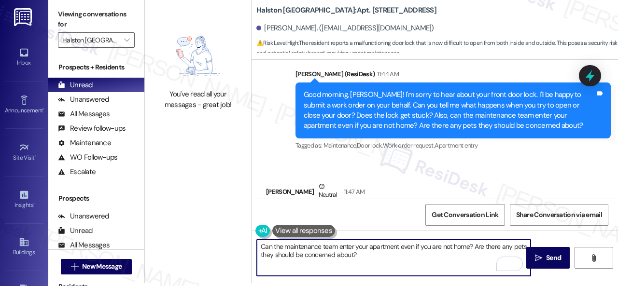
scroll to position [16623, 0]
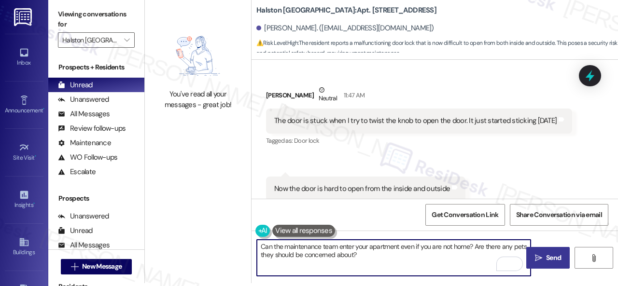
type textarea "Can the maintenance team enter your apartment even if you are not home? Are the…"
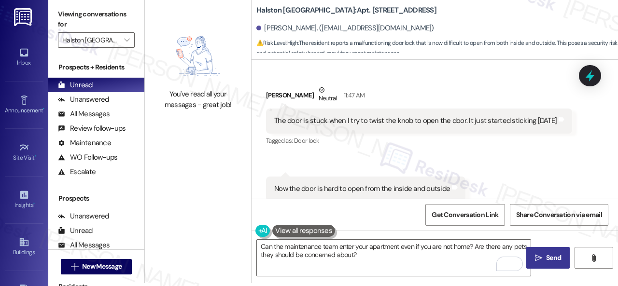
click at [538, 259] on span " Send" at bounding box center [548, 258] width 30 height 10
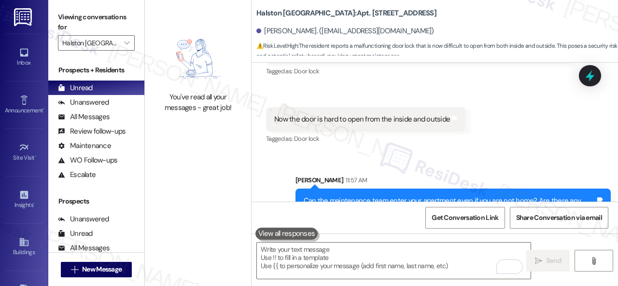
scroll to position [16700, 0]
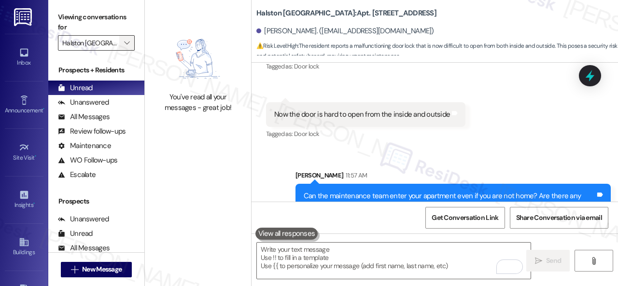
click at [129, 42] on icon "" at bounding box center [126, 43] width 5 height 8
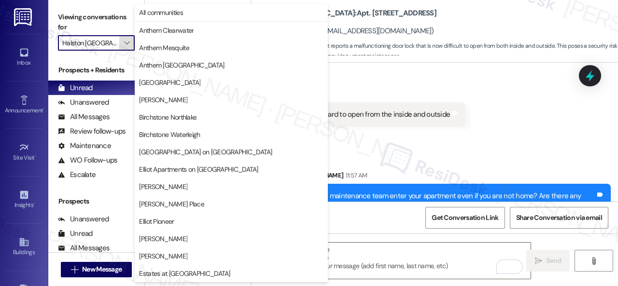
scroll to position [330, 0]
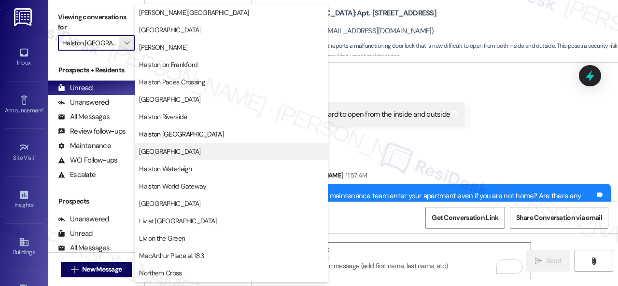
click at [158, 150] on span "Halston South Point" at bounding box center [169, 152] width 61 height 10
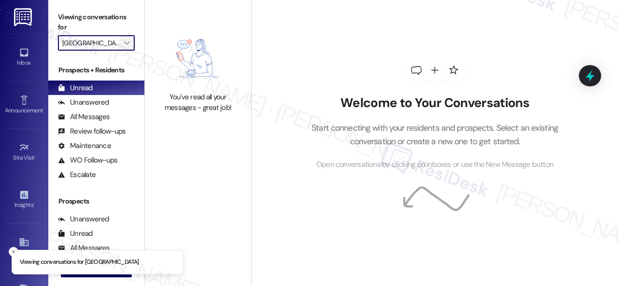
click at [127, 41] on icon "" at bounding box center [126, 43] width 5 height 8
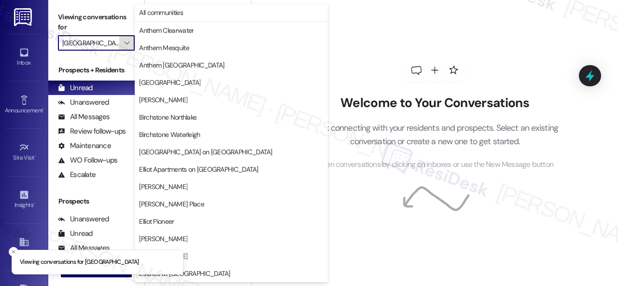
scroll to position [330, 0]
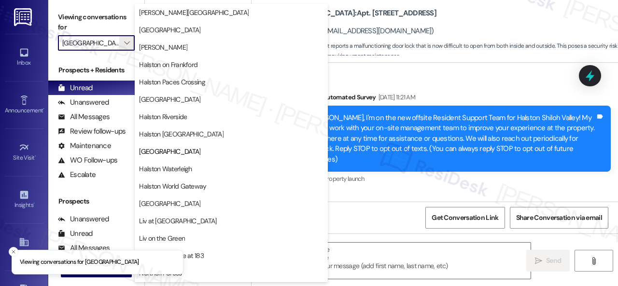
click at [166, 117] on span "Halston Riverside" at bounding box center [163, 117] width 48 height 10
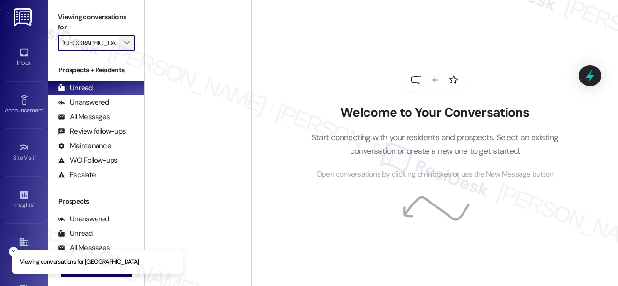
type input "Halston Riverside"
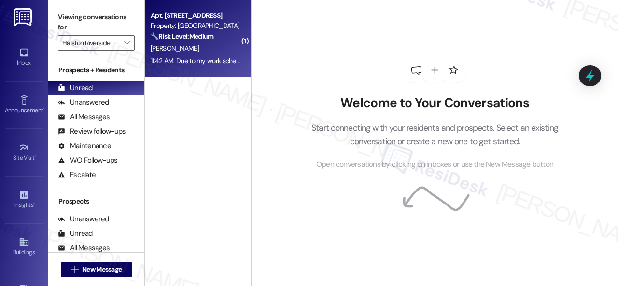
click at [209, 50] on div "T. Slaton" at bounding box center [195, 48] width 91 height 12
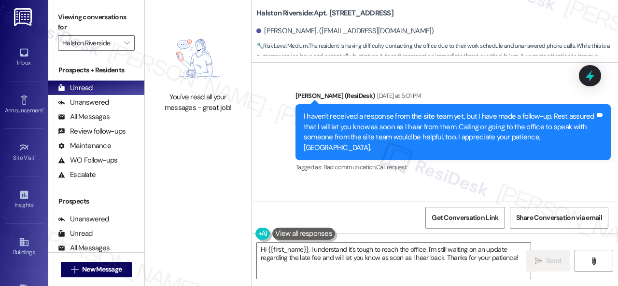
scroll to position [4633, 0]
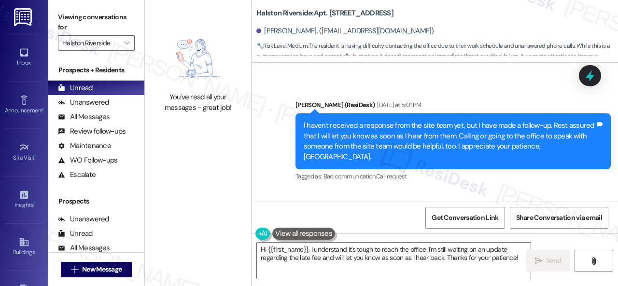
click at [317, 144] on div "I haven't received a response from the site team yet, but I have made a follow-…" at bounding box center [448, 141] width 291 height 41
drag, startPoint x: 316, startPoint y: 142, endPoint x: 453, endPoint y: 142, distance: 137.0
click at [453, 142] on div "I haven't received a response from the site team yet, but I have made a follow-…" at bounding box center [448, 141] width 291 height 41
copy div "I will let you know as soon as I hear from them."
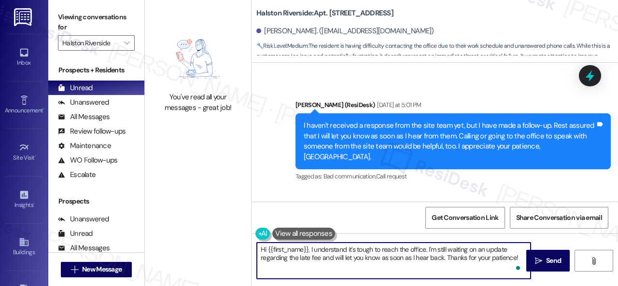
scroll to position [3, 0]
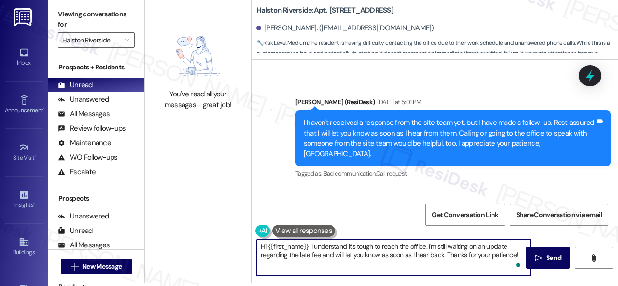
drag, startPoint x: 261, startPoint y: 247, endPoint x: 575, endPoint y: 305, distance: 319.9
click at [575, 286] on html "Inbox Go to Inbox Announcement • Send A Text Announcement Site Visit • Go to Si…" at bounding box center [309, 143] width 618 height 286
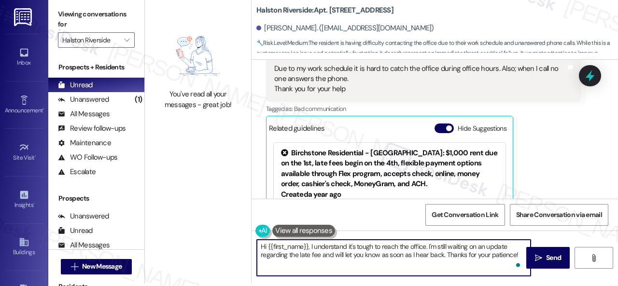
scroll to position [4827, 0]
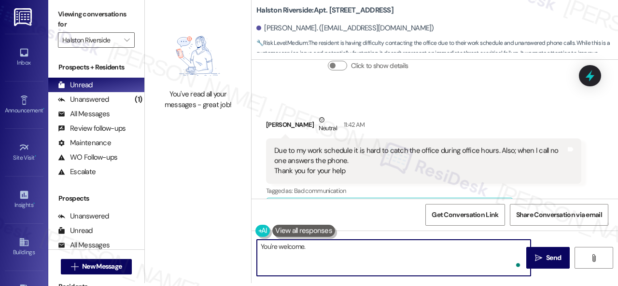
paste textarea "I will let you know as soon as I hear from them."
type textarea "You're welcome. I will let you know as soon as I hear from them."
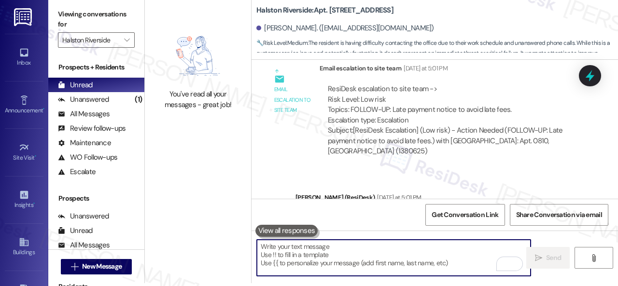
scroll to position [4585, 0]
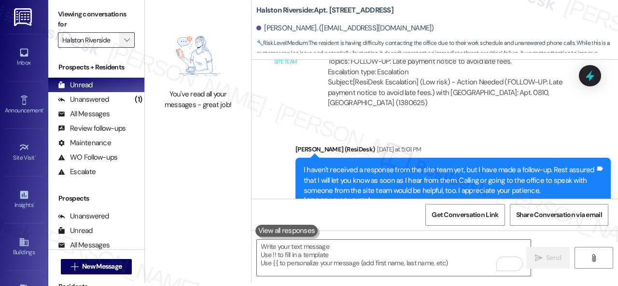
click at [132, 44] on button "" at bounding box center [126, 39] width 15 height 15
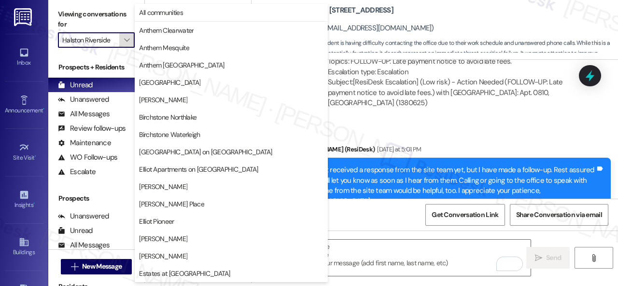
scroll to position [330, 0]
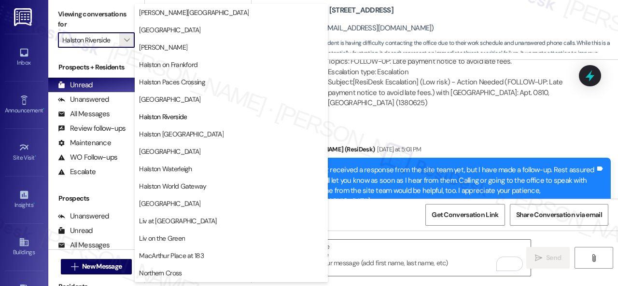
click at [385, 151] on div "Sent via SMS Sarah (ResiDesk) Yesterday at 5:01 PM I haven't received a respons…" at bounding box center [453, 186] width 330 height 98
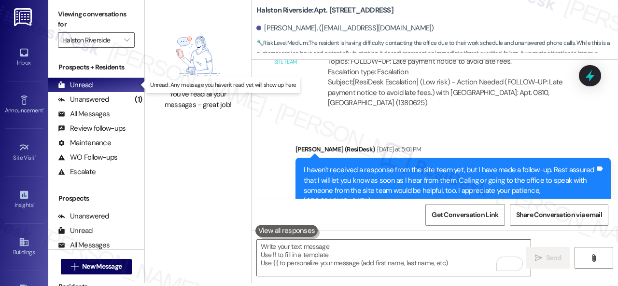
click at [81, 80] on div "Unread" at bounding box center [75, 85] width 35 height 10
click at [130, 41] on span "" at bounding box center [126, 39] width 9 height 15
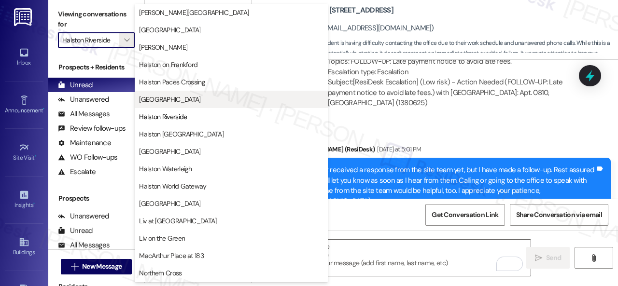
click at [177, 95] on span "Halston Park Central" at bounding box center [169, 100] width 61 height 10
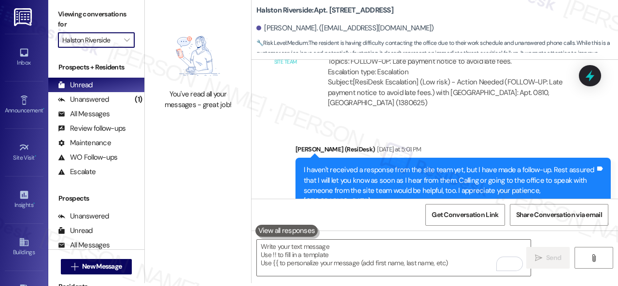
type input "Halston Park Central"
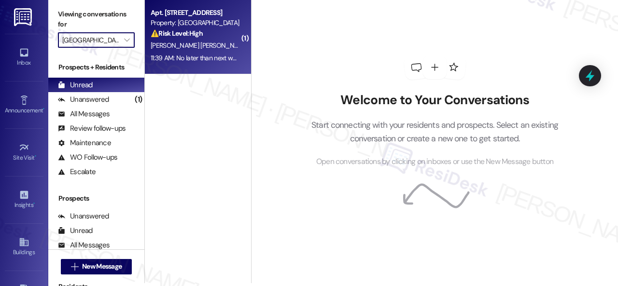
click at [213, 47] on div "H. Hiciano Cruz" at bounding box center [195, 46] width 91 height 12
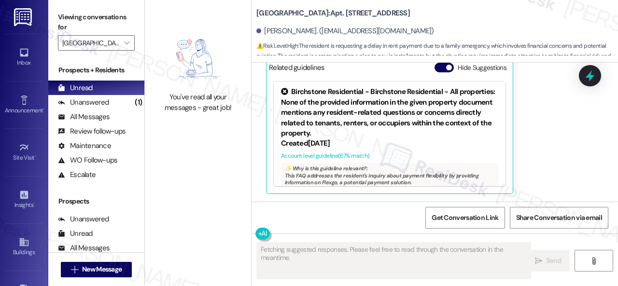
scroll to position [10309, 0]
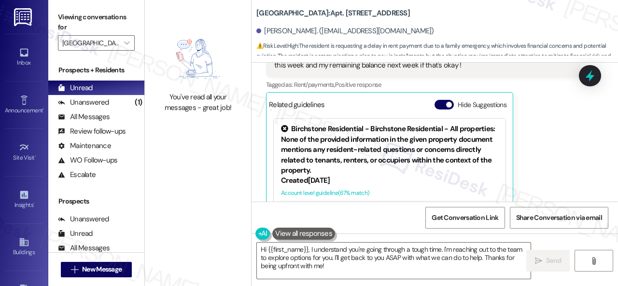
click at [553, 181] on div "Heylin Hiciano Cruz Neutral 11:39 AM No later than next week I should be good t…" at bounding box center [423, 125] width 315 height 212
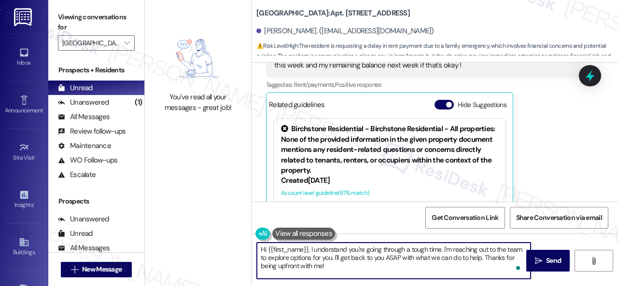
drag, startPoint x: 331, startPoint y: 267, endPoint x: 233, endPoint y: 238, distance: 102.6
click at [233, 238] on div "You've read all your messages - great job! Halston Park Central: Apt. 207, 001 …" at bounding box center [381, 143] width 473 height 286
paste textarea "I will forward your concern to the site team and get back to you as soon as I r…"
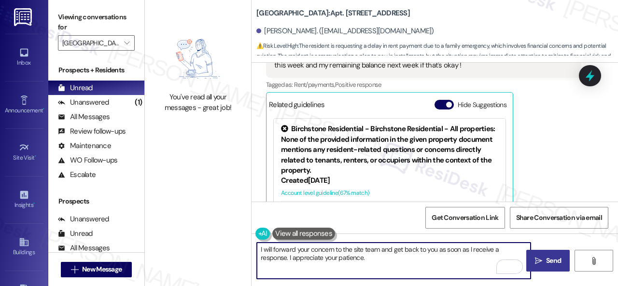
type textarea "I will forward your concern to the site team and get back to you as soon as I r…"
click at [551, 262] on span "Send" at bounding box center [553, 261] width 15 height 10
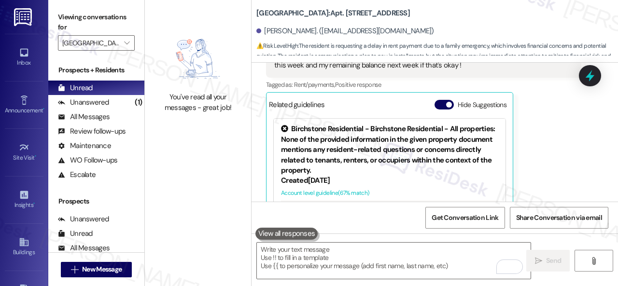
scroll to position [10405, 0]
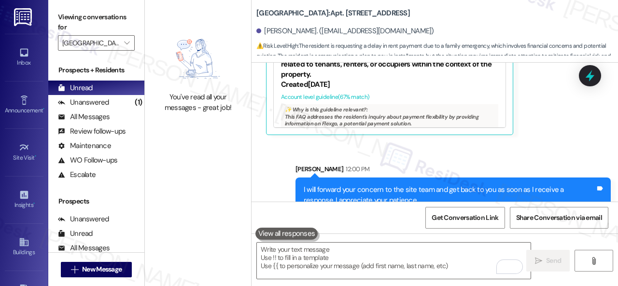
click at [280, 142] on div "Received via SMS Heylin Hiciano Cruz Neutral 11:39 AM No later than next week I…" at bounding box center [424, 29] width 330 height 227
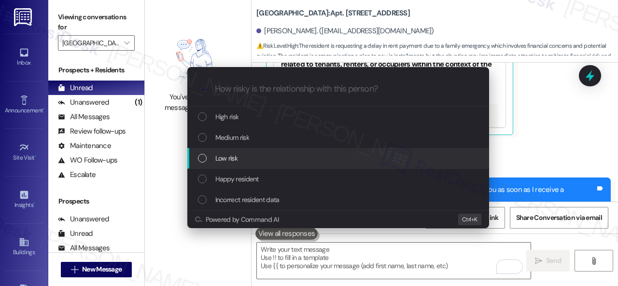
click at [217, 154] on span "Low risk" at bounding box center [226, 158] width 22 height 11
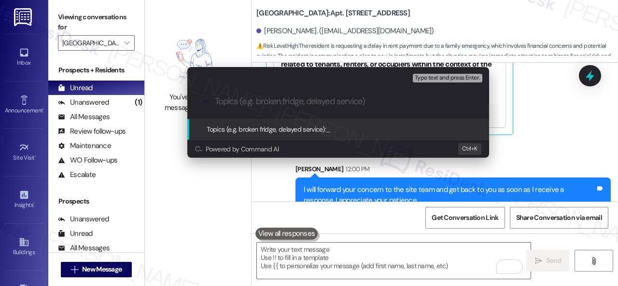
paste input "Late payment notice."
type input "Late payment notice."
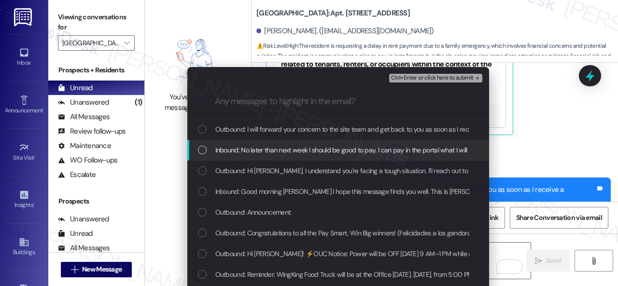
click at [264, 147] on span "Inbound: No later than next week I should be good to pay. I can pay in the port…" at bounding box center [449, 150] width 468 height 11
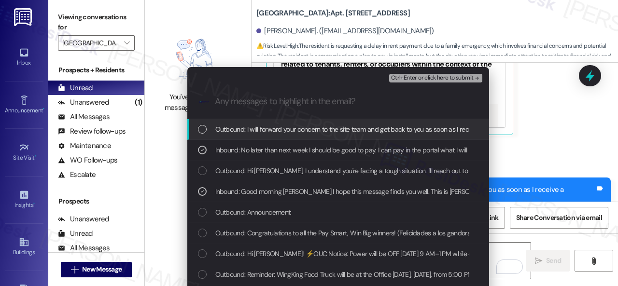
click at [408, 78] on span "Ctrl+Enter or click here to submit" at bounding box center [432, 78] width 83 height 7
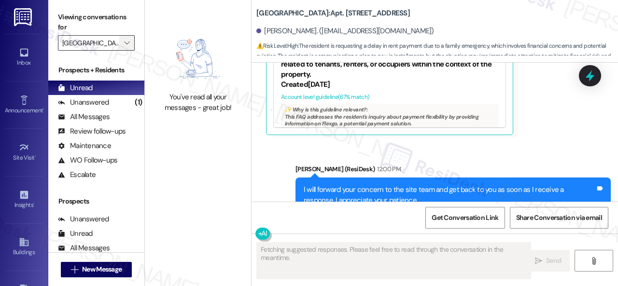
click at [130, 43] on span "" at bounding box center [126, 42] width 9 height 15
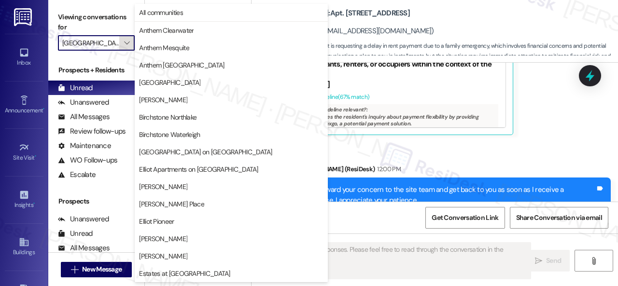
scroll to position [330, 0]
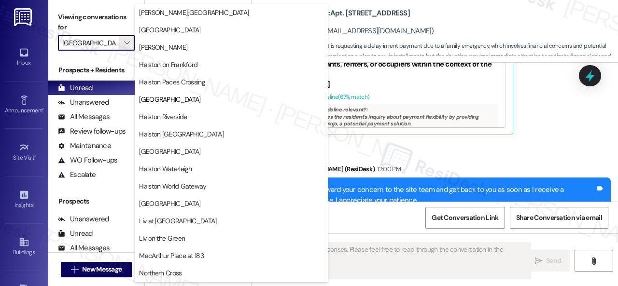
drag, startPoint x: 158, startPoint y: 85, endPoint x: 144, endPoint y: 71, distance: 20.1
click at [159, 84] on span "Halston Paces Crossing" at bounding box center [172, 82] width 66 height 10
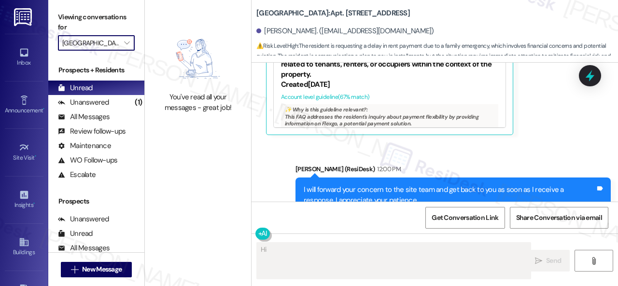
type textarea "Hi {{first_name}}"
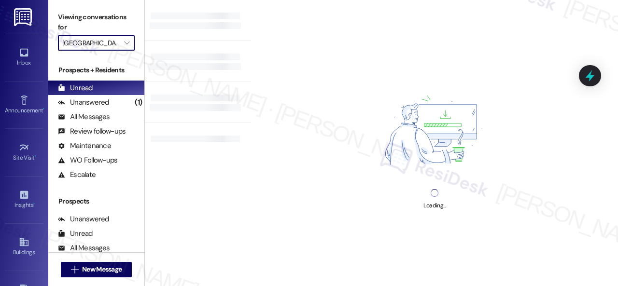
type input "Halston Paces Crossing"
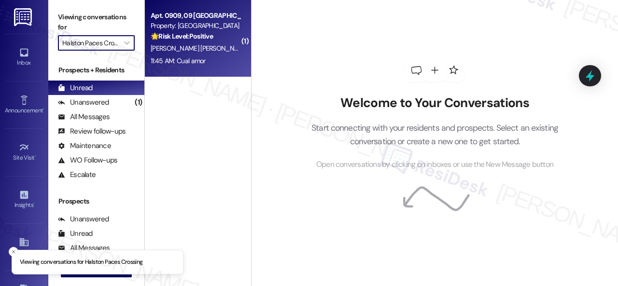
click at [251, 52] on span "D. Matamoros" at bounding box center [275, 48] width 48 height 9
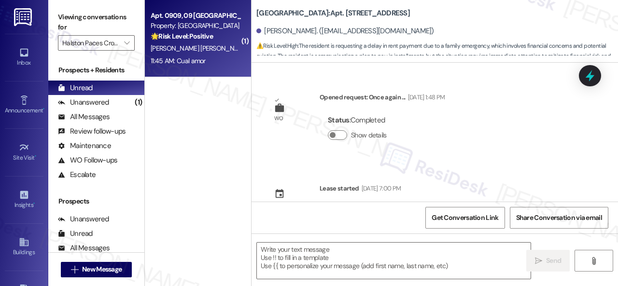
click at [251, 49] on span "D. Matamoros" at bounding box center [275, 48] width 48 height 9
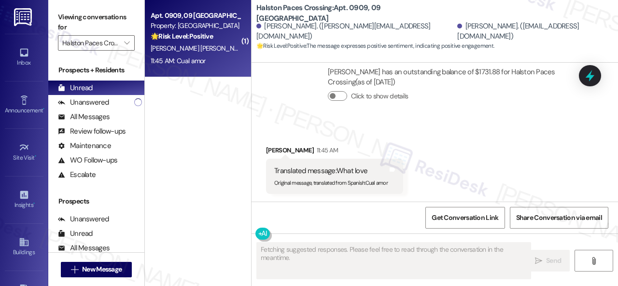
type textarea "Fetching suggested responses. Please feel free to read through the conversation…"
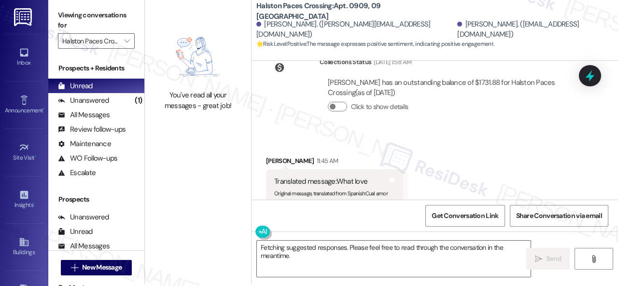
scroll to position [3, 0]
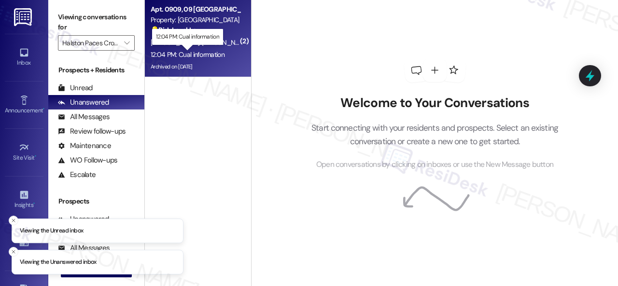
click at [199, 54] on div "12:04 PM: Cual information 12:04 PM: Cual information" at bounding box center [188, 54] width 74 height 9
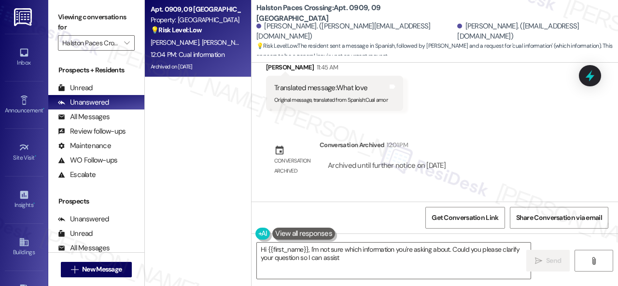
scroll to position [4578, 0]
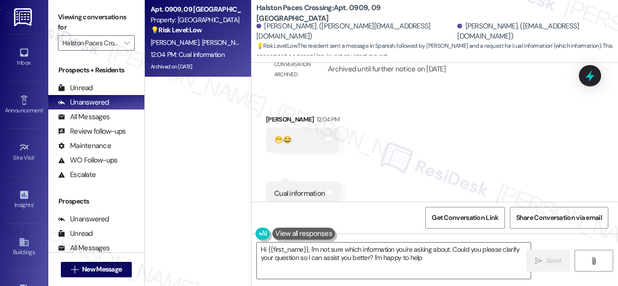
type textarea "Hi {{first_name}}, I'm not sure which information you're asking about. Could yo…"
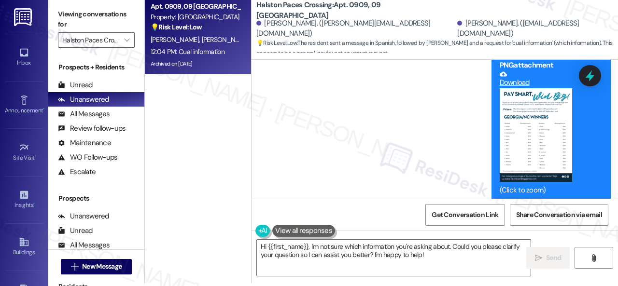
scroll to position [4192, 0]
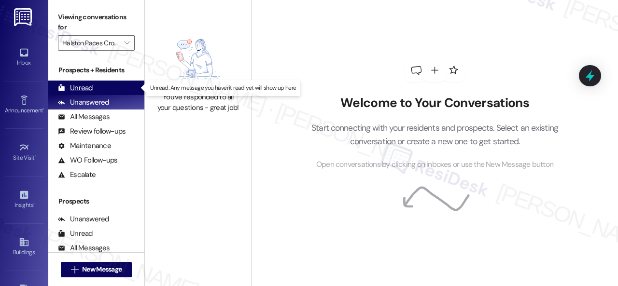
click at [78, 88] on div "Unread" at bounding box center [75, 88] width 35 height 10
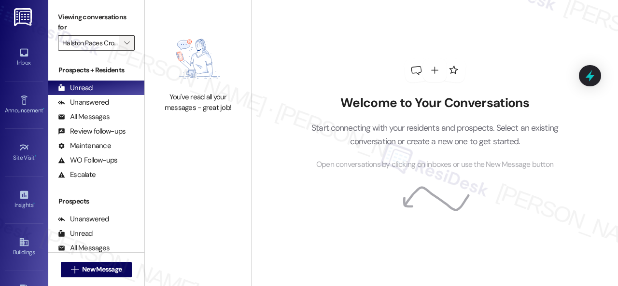
click at [128, 41] on icon "" at bounding box center [126, 43] width 5 height 8
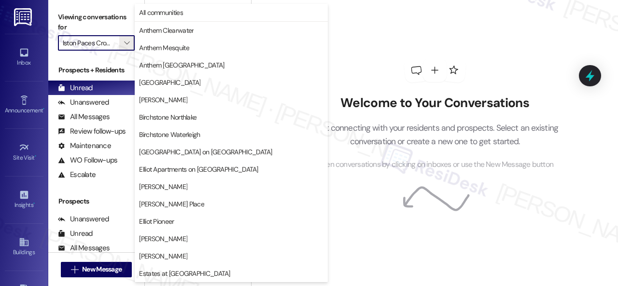
scroll to position [330, 0]
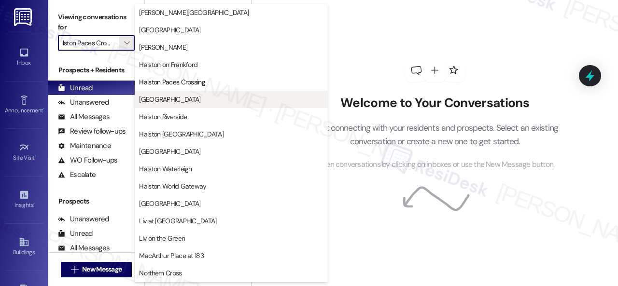
click at [171, 101] on span "[GEOGRAPHIC_DATA]" at bounding box center [169, 100] width 61 height 10
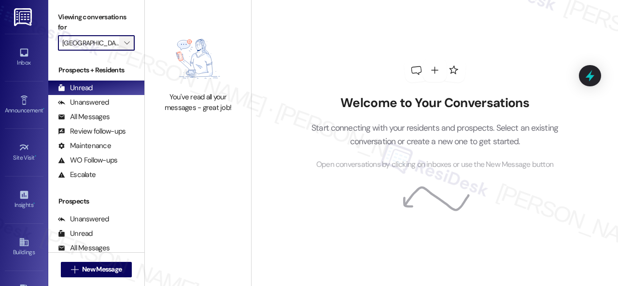
click at [131, 44] on span "" at bounding box center [126, 42] width 9 height 15
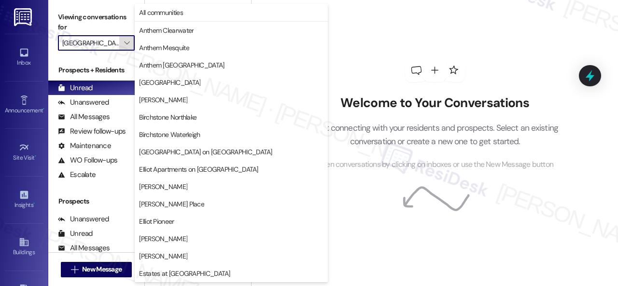
scroll to position [330, 0]
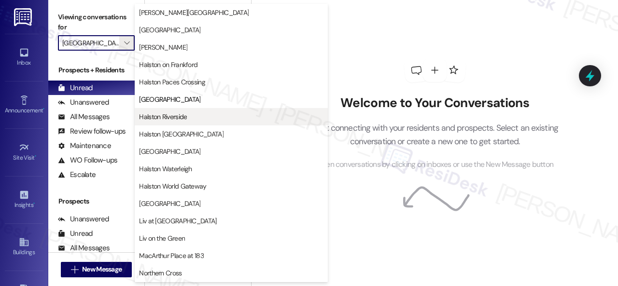
click at [167, 118] on span "Halston Riverside" at bounding box center [163, 117] width 48 height 10
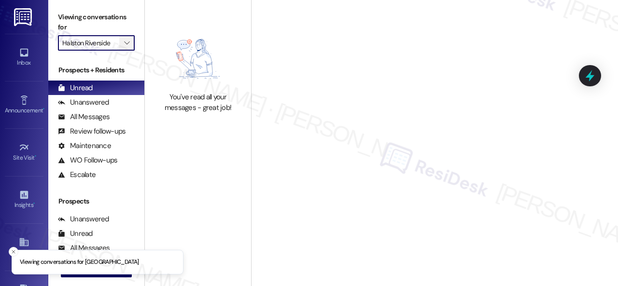
click at [128, 41] on icon "" at bounding box center [126, 43] width 5 height 8
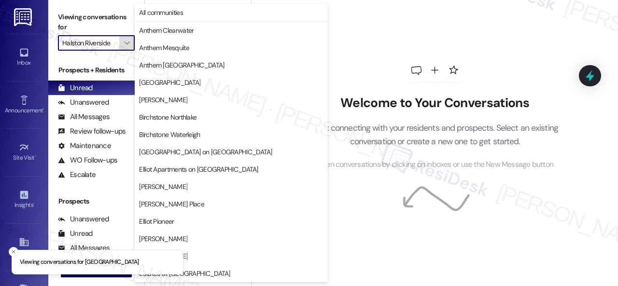
scroll to position [330, 0]
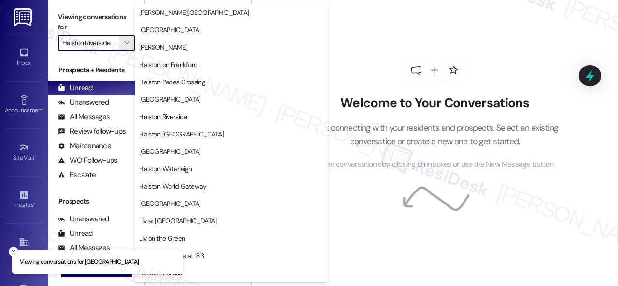
drag, startPoint x: 153, startPoint y: 135, endPoint x: 152, endPoint y: 125, distance: 10.1
click at [154, 135] on span "Halston Shiloh Valley" at bounding box center [181, 134] width 84 height 10
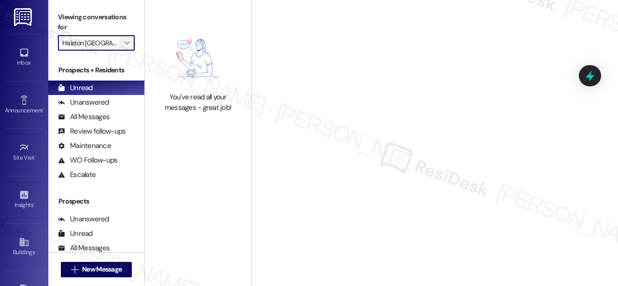
click at [133, 44] on button "" at bounding box center [126, 42] width 15 height 15
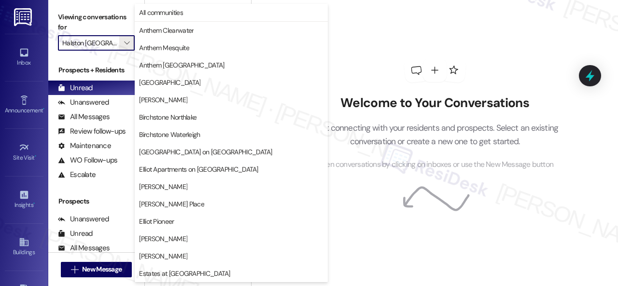
scroll to position [330, 0]
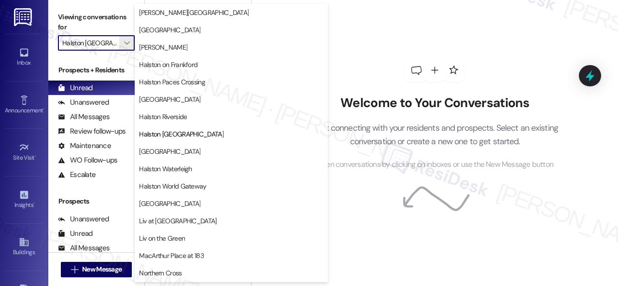
click at [166, 150] on span "Halston South Point" at bounding box center [169, 152] width 61 height 10
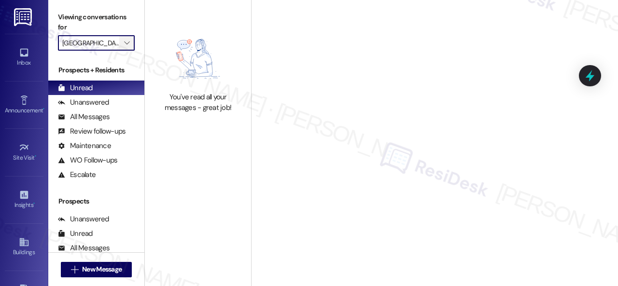
click at [130, 44] on span "" at bounding box center [126, 42] width 9 height 15
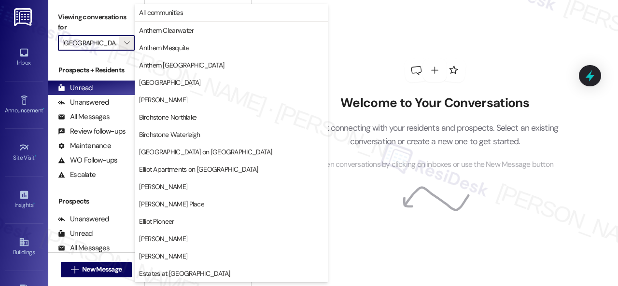
scroll to position [330, 0]
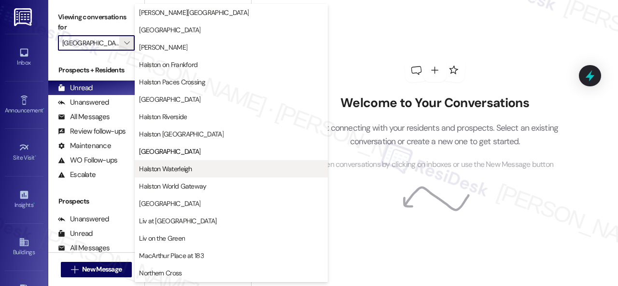
click at [161, 166] on span "Halston Waterleigh" at bounding box center [165, 169] width 53 height 10
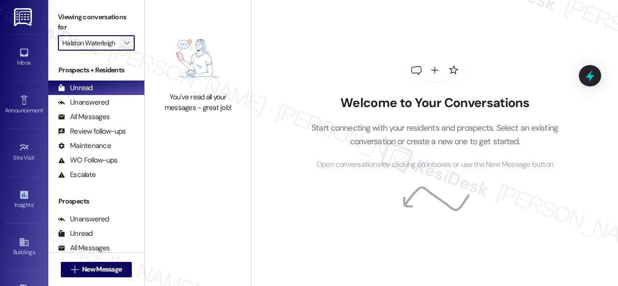
click at [126, 43] on icon "" at bounding box center [126, 43] width 5 height 8
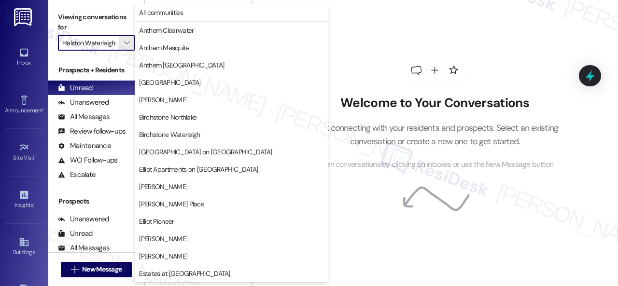
scroll to position [330, 0]
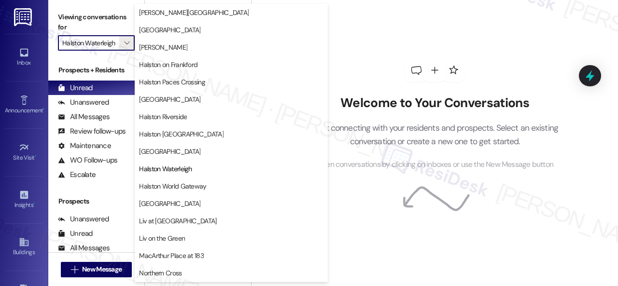
click at [151, 150] on span "Halston South Point" at bounding box center [169, 152] width 61 height 10
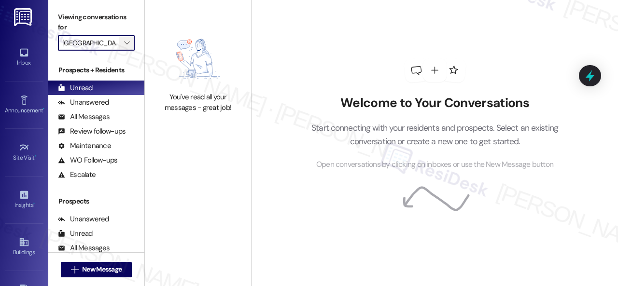
click at [128, 43] on icon "" at bounding box center [126, 43] width 5 height 8
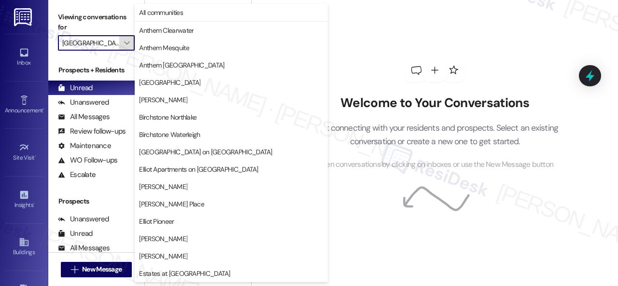
scroll to position [330, 0]
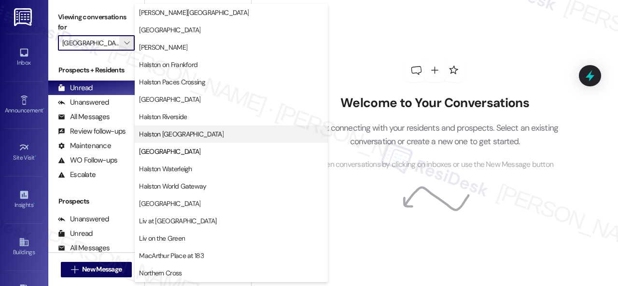
click at [161, 134] on span "Halston Shiloh Valley" at bounding box center [181, 134] width 84 height 10
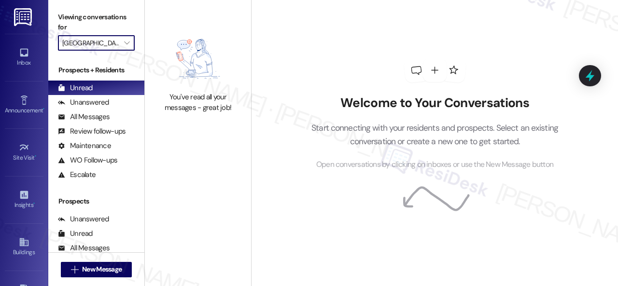
type input "Halston Shiloh Valley"
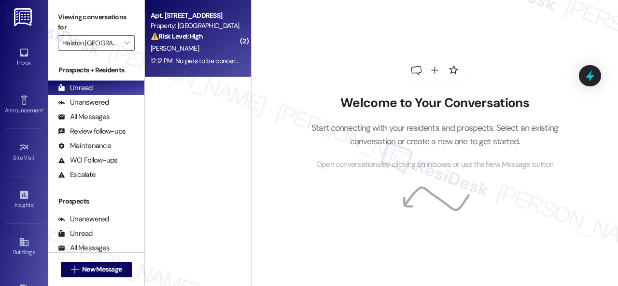
click at [197, 56] on div "12:12 PM: No pets to be concerned about 12:12 PM: No pets to be concerned about" at bounding box center [208, 60] width 114 height 9
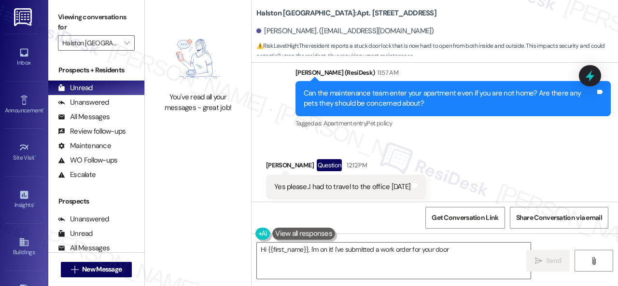
scroll to position [16770, 0]
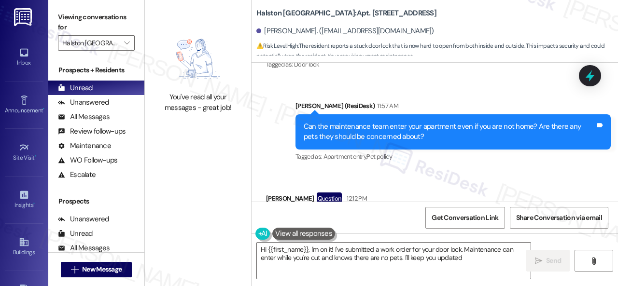
type textarea "Hi {{first_name}}, I'm on it! I've submitted a work order for your door lock. M…"
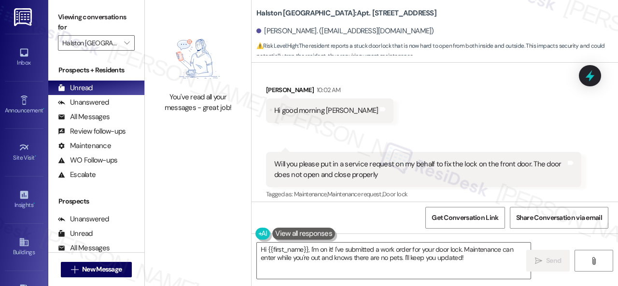
scroll to position [16336, 0]
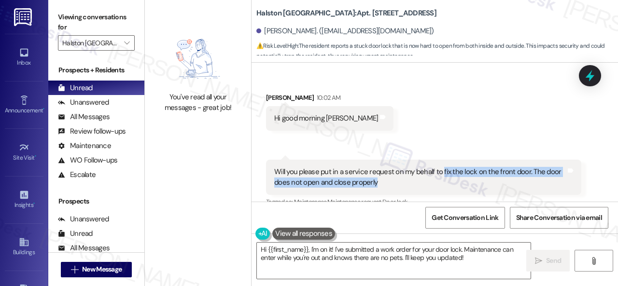
drag, startPoint x: 441, startPoint y: 151, endPoint x: 445, endPoint y: 159, distance: 8.9
click at [445, 167] on div "Will you please put in a service request on my behalf to fix the lock on the fr…" at bounding box center [419, 177] width 291 height 21
copy div "fix the lock on the front door. The door does not open and close properly"
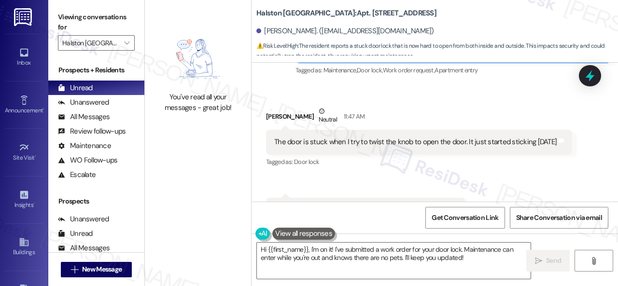
scroll to position [16625, 0]
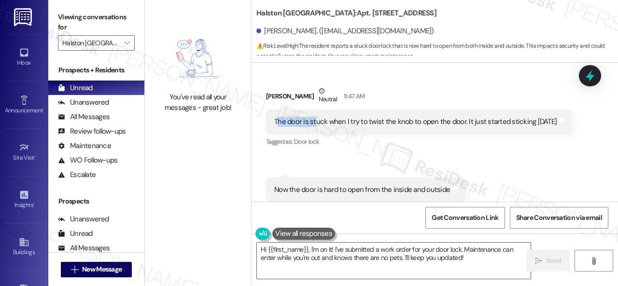
drag, startPoint x: 276, startPoint y: 97, endPoint x: 314, endPoint y: 98, distance: 38.1
click at [314, 117] on div "The door is stuck when I try to twist the knob to open the door. It just starte…" at bounding box center [415, 122] width 282 height 10
click at [267, 110] on div "The door is stuck when I try to twist the knob to open the door. It just starte…" at bounding box center [419, 122] width 306 height 25
drag, startPoint x: 272, startPoint y: 97, endPoint x: 558, endPoint y: 103, distance: 285.7
click at [558, 110] on div "The door is stuck when I try to twist the knob to open the door. It just starte…" at bounding box center [419, 122] width 306 height 25
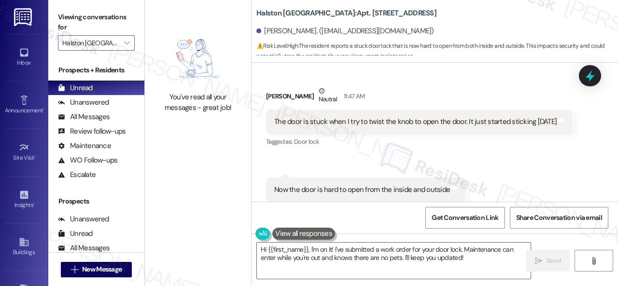
copy div "The door is stuck when I try to twist the knob to open the door. It just starte…"
drag, startPoint x: 274, startPoint y: 163, endPoint x: 444, endPoint y: 163, distance: 169.8
click at [444, 185] on div "Now the door is hard to open from the inside and outside" at bounding box center [362, 190] width 176 height 10
copy div "Now the door is hard to open from the inside and outside"
click at [493, 143] on div "Received via SMS Angela Mincey Neutral 11:47 AM The door is stuck when I try to…" at bounding box center [434, 144] width 366 height 160
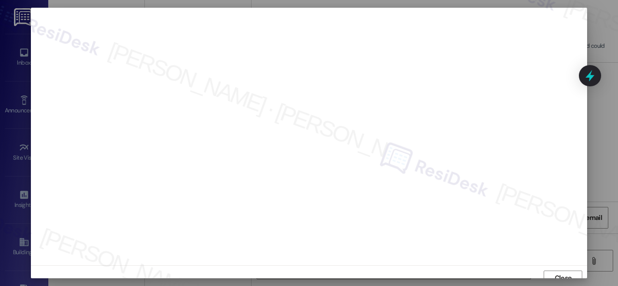
scroll to position [7, 0]
click at [566, 272] on span "Close" at bounding box center [562, 271] width 17 height 10
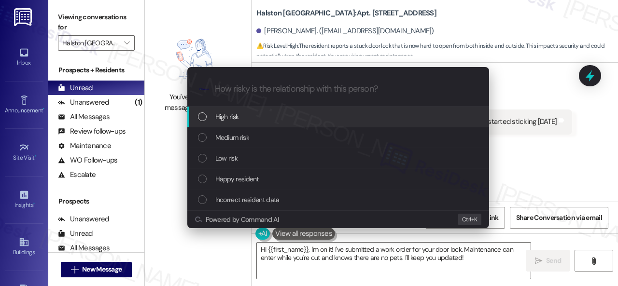
click at [227, 112] on span "High risk" at bounding box center [227, 116] width 24 height 11
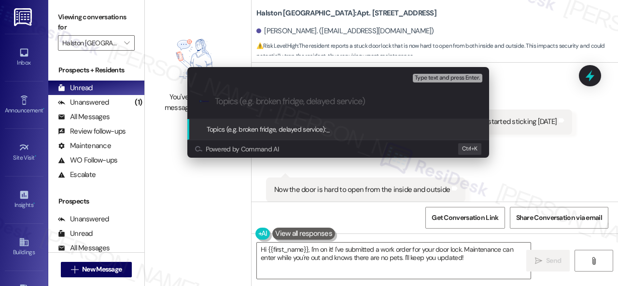
paste input "New work order/s submitted - Front door lock issue"
type input "New work order/s submitted - Front door lock issue"
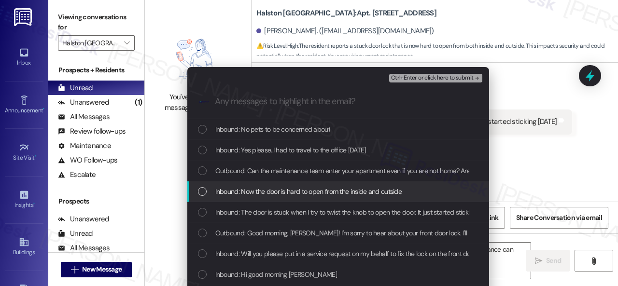
drag, startPoint x: 247, startPoint y: 194, endPoint x: 247, endPoint y: 202, distance: 7.7
click at [247, 194] on span "Inbound: Now the door is hard to open from the inside and outside" at bounding box center [308, 191] width 187 height 11
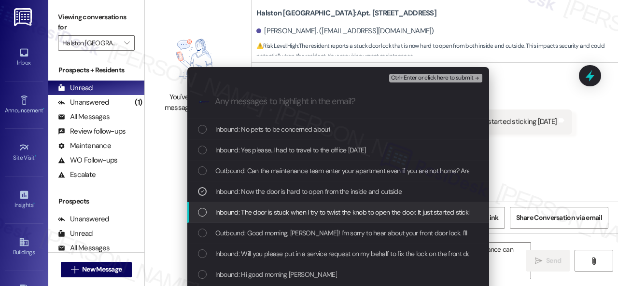
click at [244, 213] on span "Inbound: The door is stuck when I try to twist the knob to open the door. It ju…" at bounding box center [355, 212] width 281 height 11
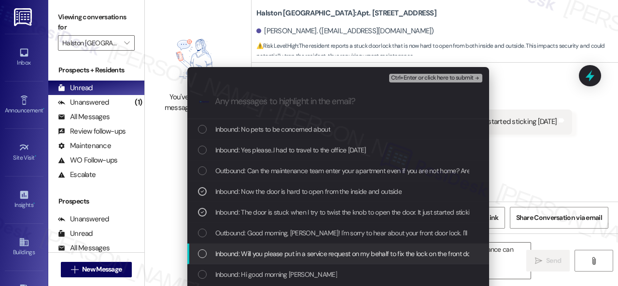
click at [243, 254] on span "Inbound: Will you please put in a service request on my behalf to fix the lock …" at bounding box center [407, 253] width 385 height 11
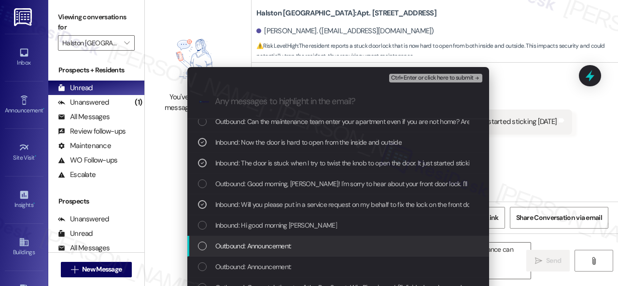
scroll to position [48, 0]
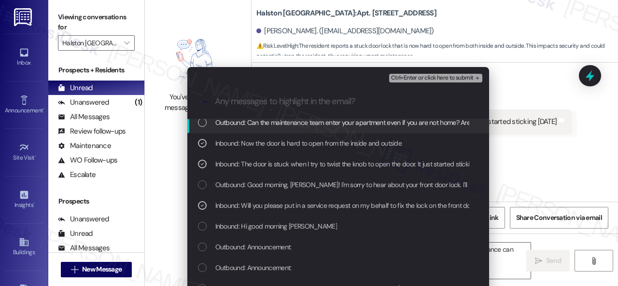
click at [410, 79] on span "Ctrl+Enter or click here to submit" at bounding box center [432, 78] width 83 height 7
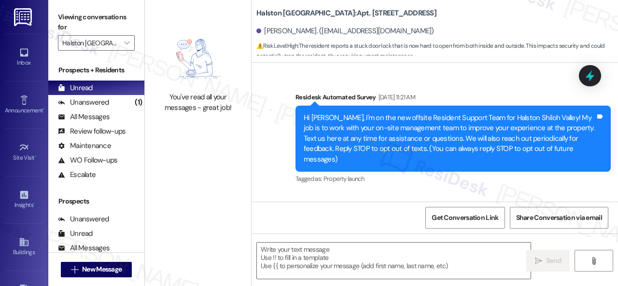
scroll to position [16865, 0]
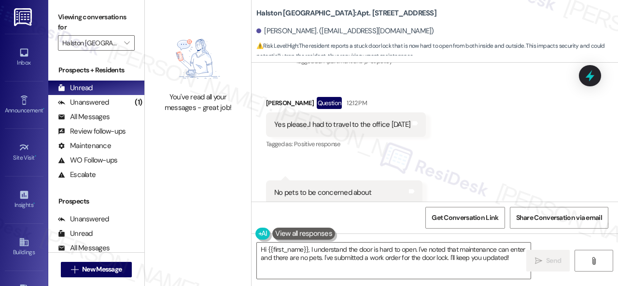
click at [470, 90] on div "Received via SMS Angela Mincey Question 12:12 PM Yes please..I had to travel to…" at bounding box center [434, 150] width 366 height 151
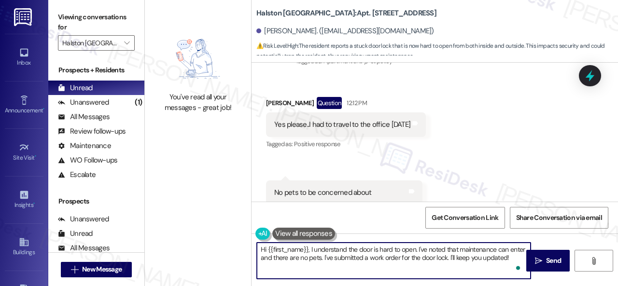
drag, startPoint x: 393, startPoint y: 257, endPoint x: 196, endPoint y: 226, distance: 199.3
click at [196, 226] on div "You've read all your messages - great job! Halston Shiloh Valley: Apt. 5024, 1 …" at bounding box center [381, 143] width 473 height 286
paste textarea "Thank you. I've submitted a work order on your behalf and notified the site tea…"
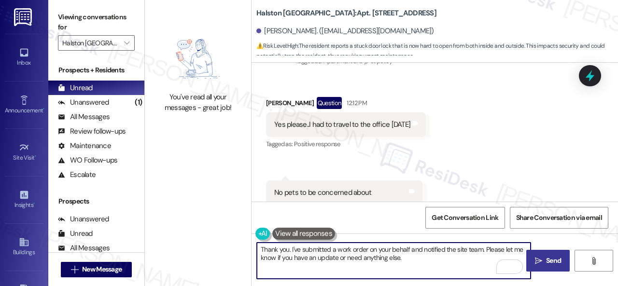
type textarea "Thank you. I've submitted a work order on your behalf and notified the site tea…"
click at [546, 265] on span "Send" at bounding box center [553, 261] width 15 height 10
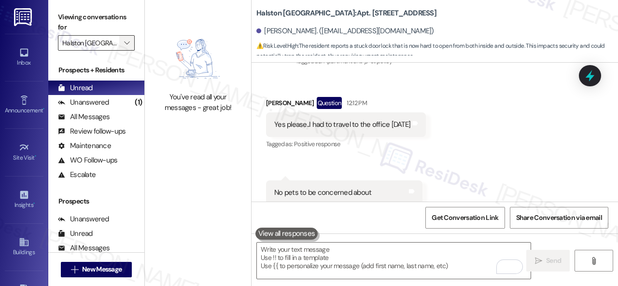
click at [130, 45] on span "" at bounding box center [126, 42] width 9 height 15
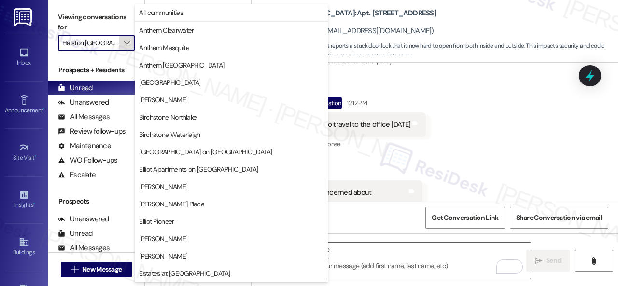
scroll to position [330, 0]
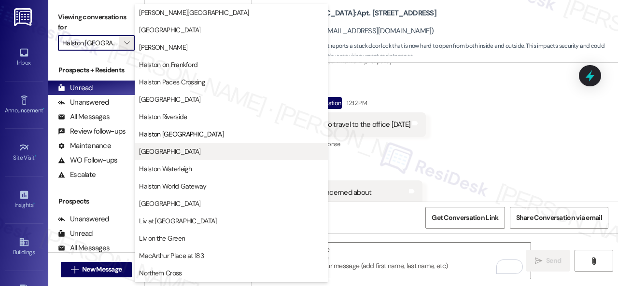
click at [175, 151] on span "Halston South Point" at bounding box center [169, 152] width 61 height 10
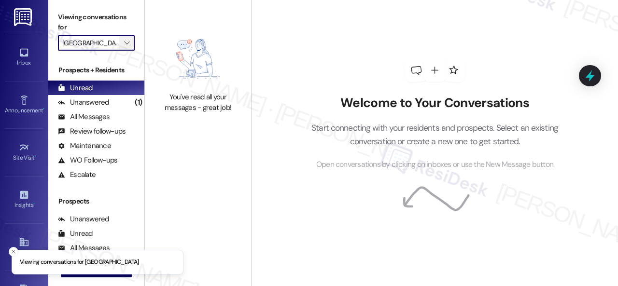
click at [129, 42] on icon "" at bounding box center [126, 43] width 5 height 8
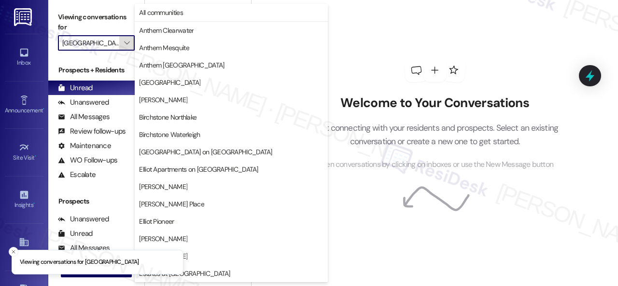
scroll to position [330, 0]
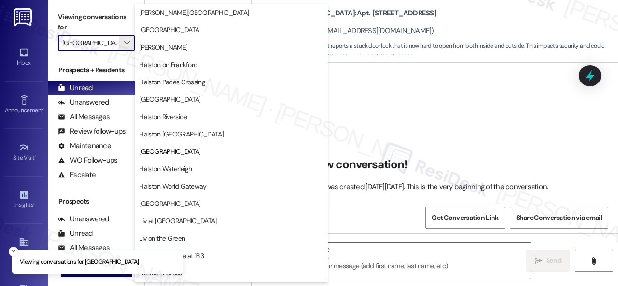
click at [172, 168] on span "Halston Waterleigh" at bounding box center [165, 169] width 53 height 10
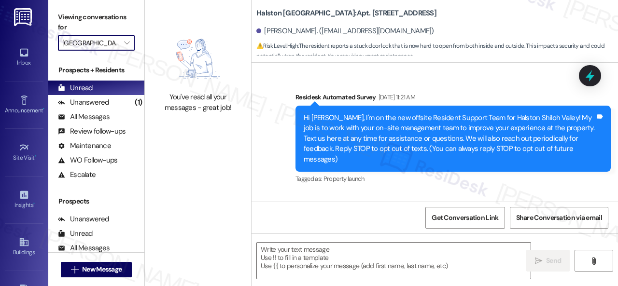
scroll to position [17087, 0]
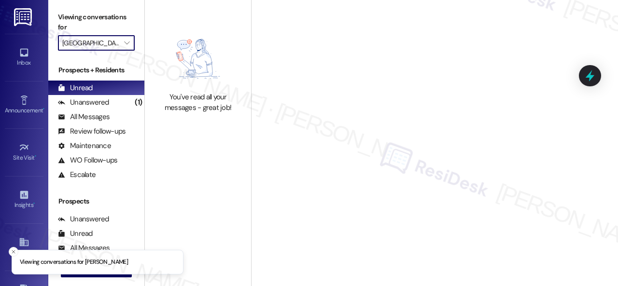
type input "Halston Waterleigh"
